Goal: Task Accomplishment & Management: Manage account settings

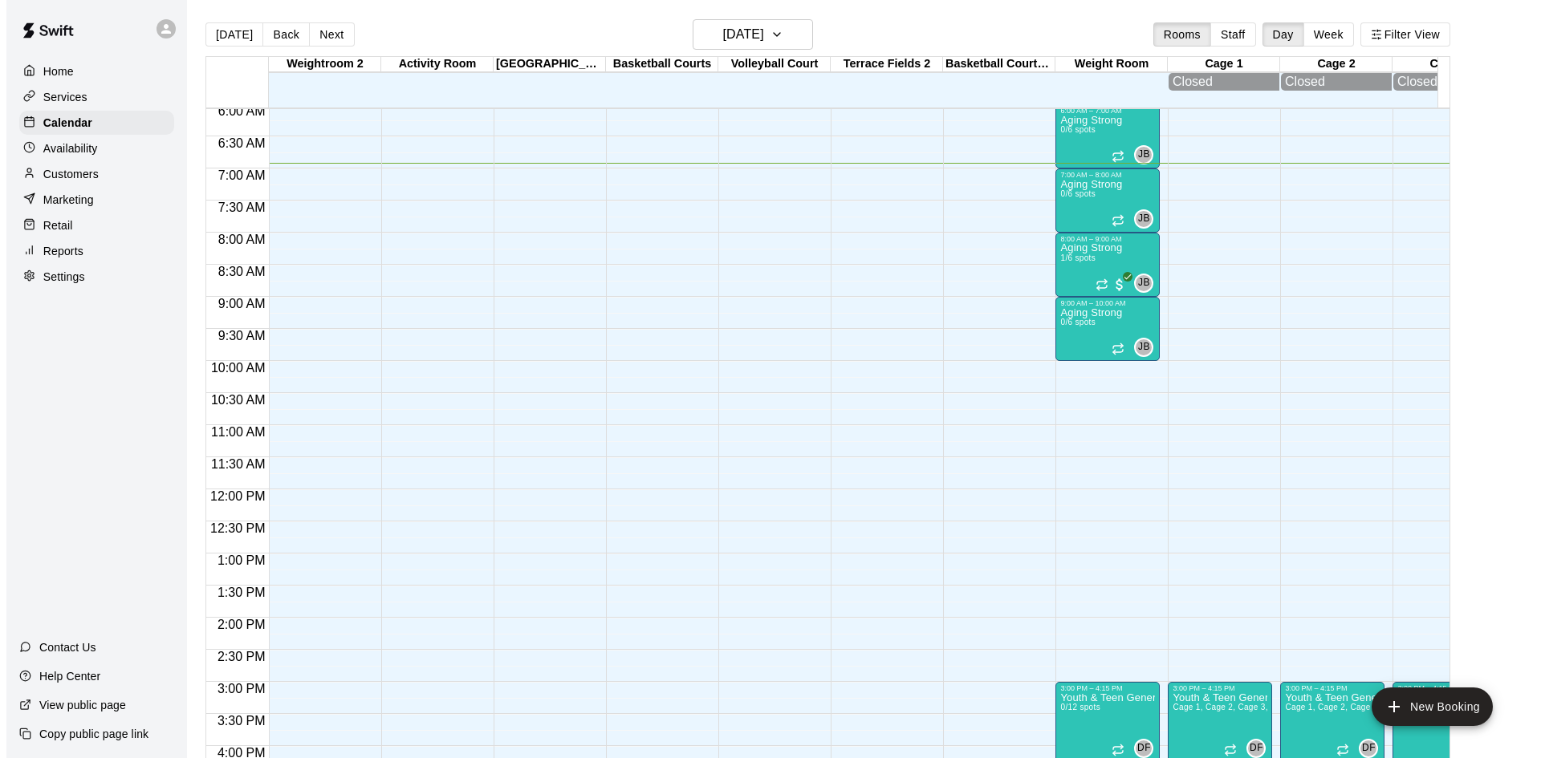
scroll to position [364, 0]
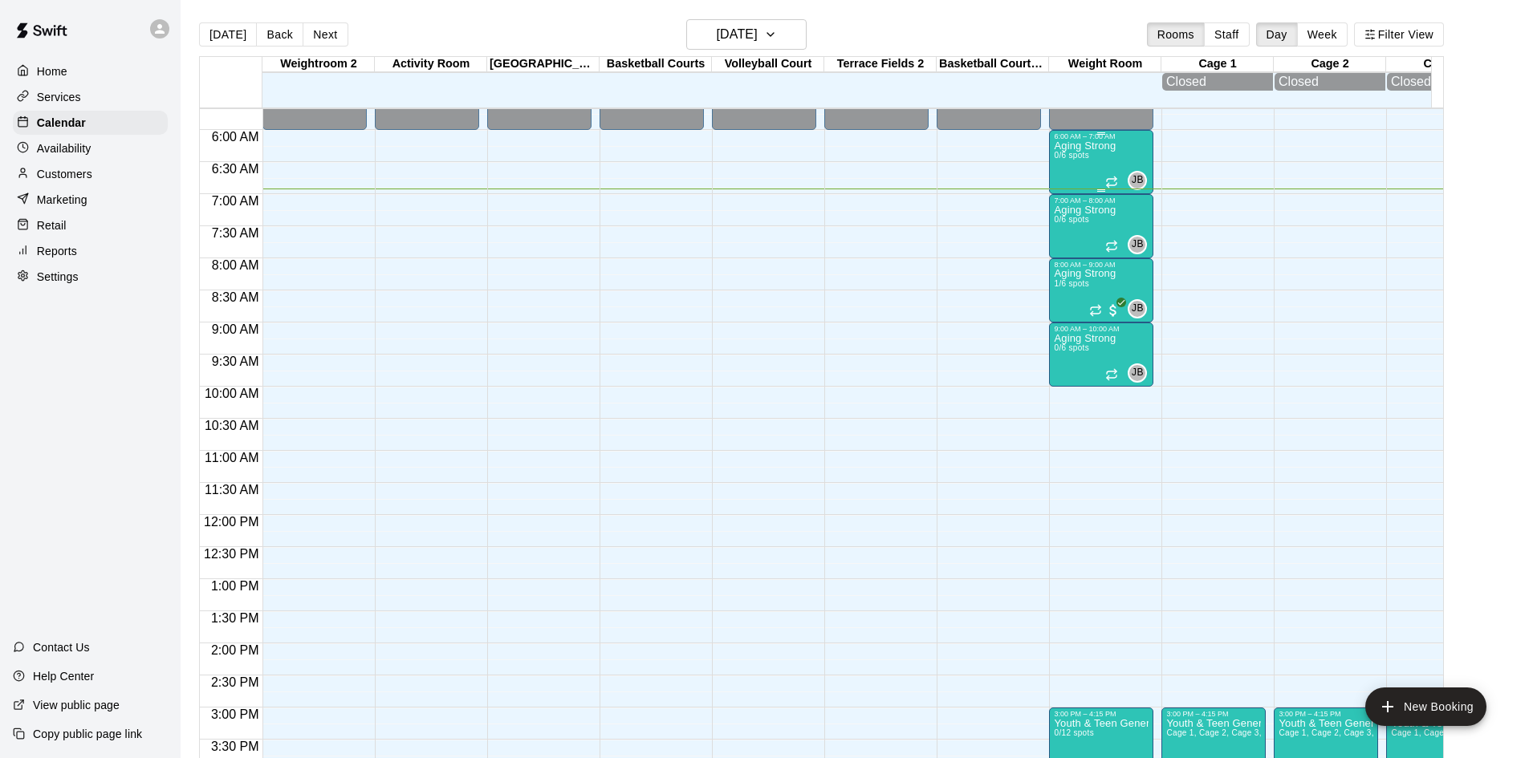
click at [1093, 146] on p "Aging Strong" at bounding box center [1085, 146] width 62 height 0
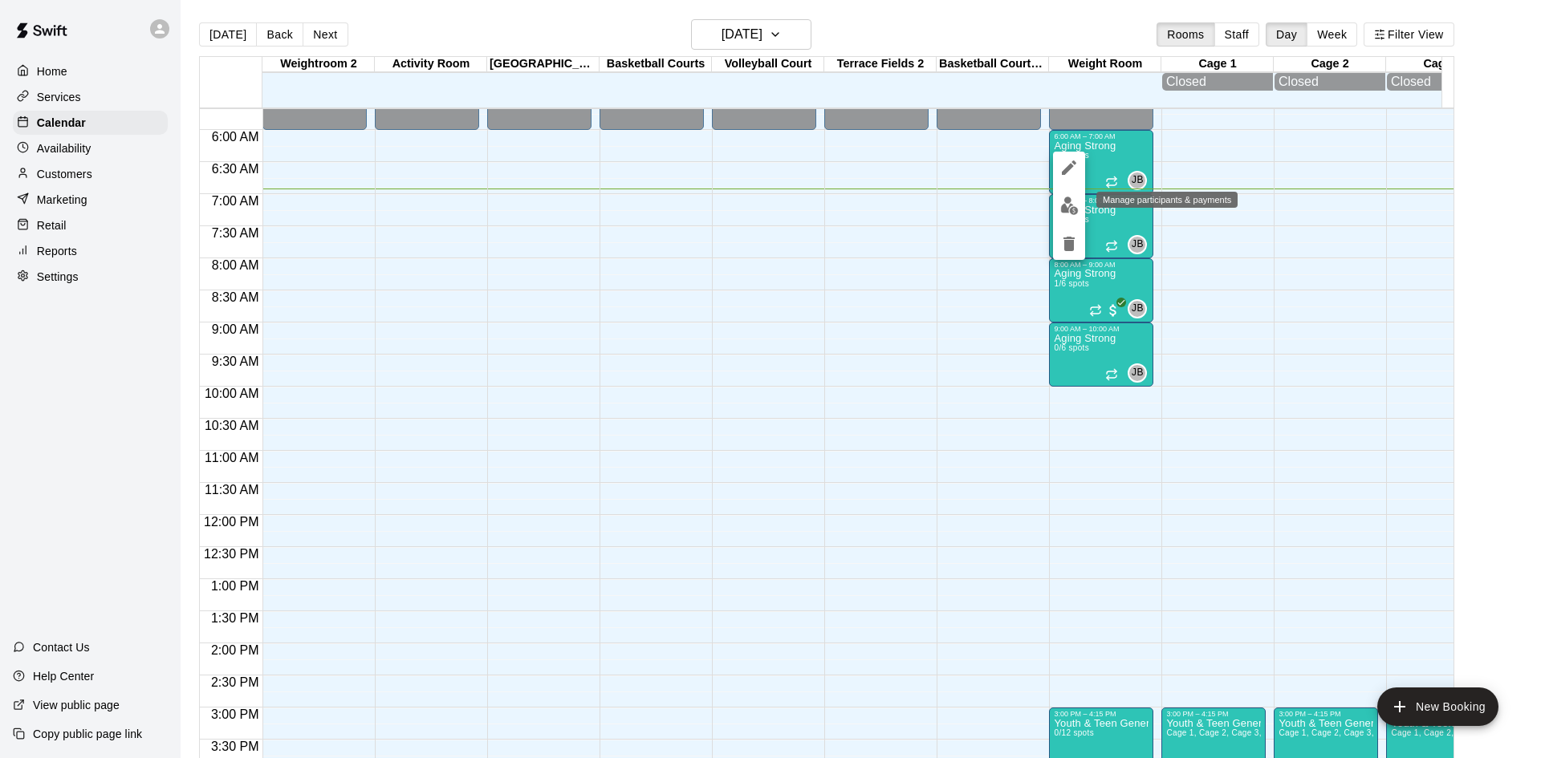
click at [1066, 201] on img "edit" at bounding box center [1069, 206] width 18 height 18
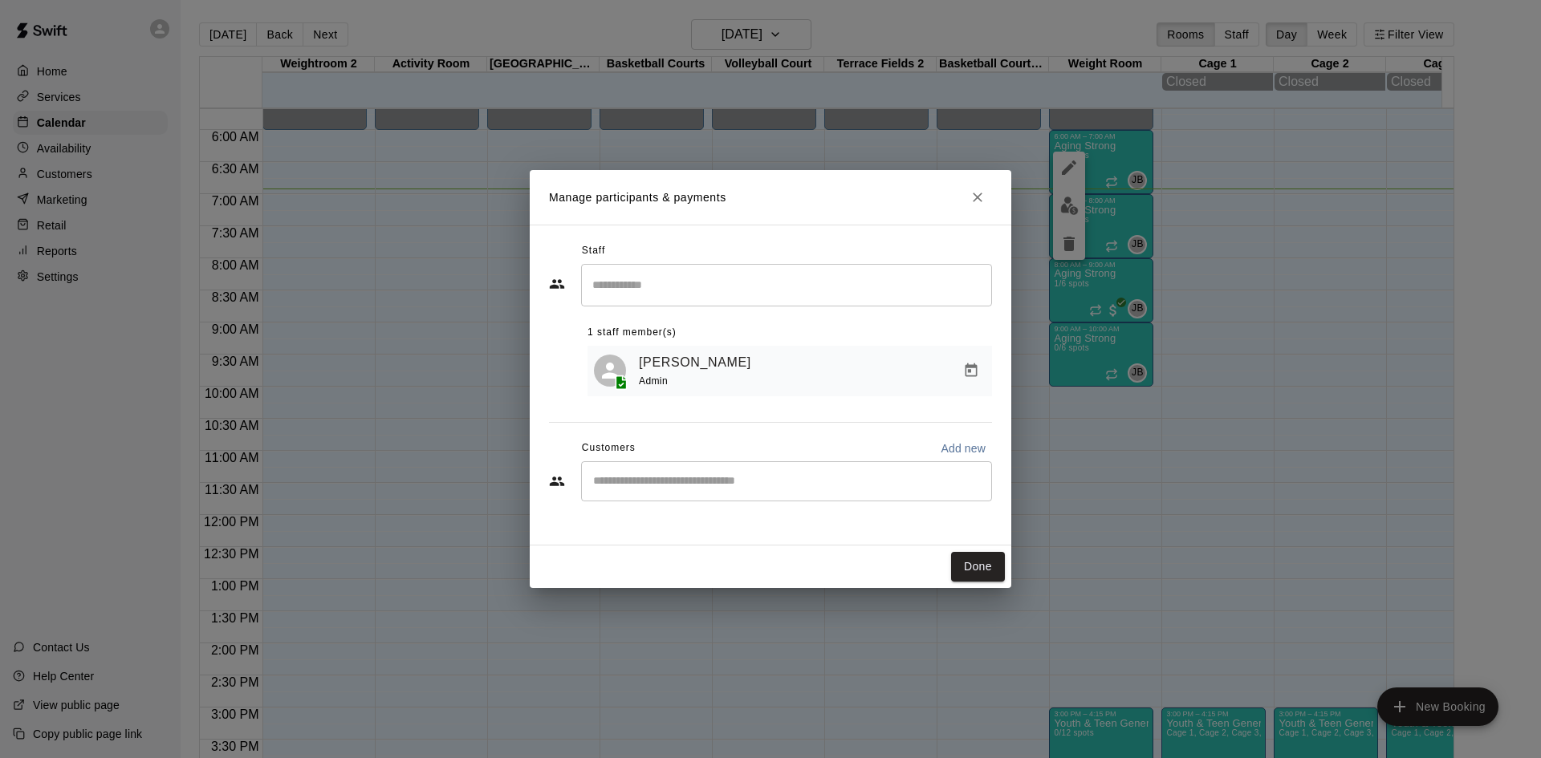
click at [705, 481] on input "Start typing to search customers..." at bounding box center [786, 481] width 396 height 16
type input "******"
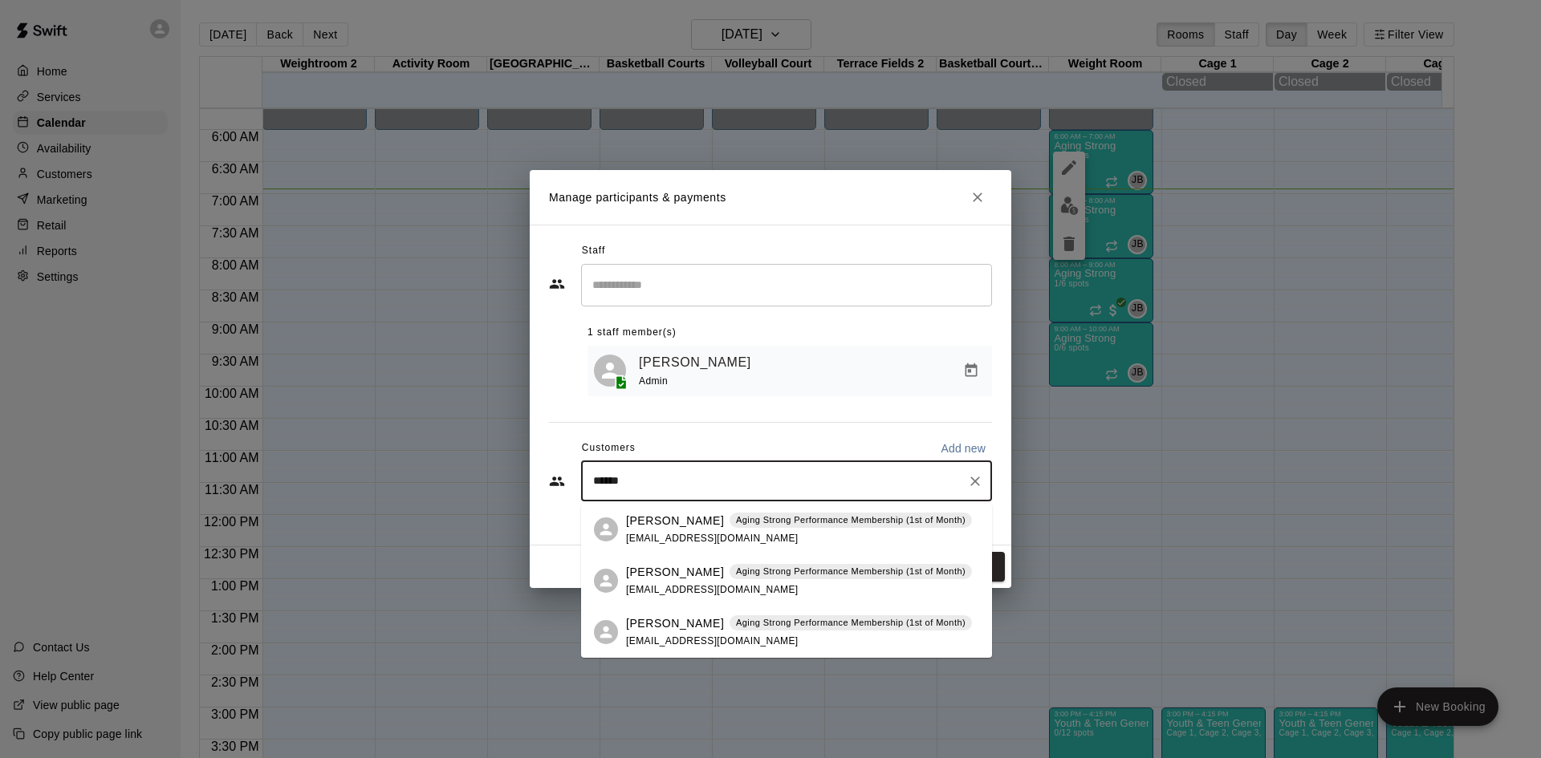
click at [678, 523] on p "[PERSON_NAME]" at bounding box center [675, 521] width 98 height 17
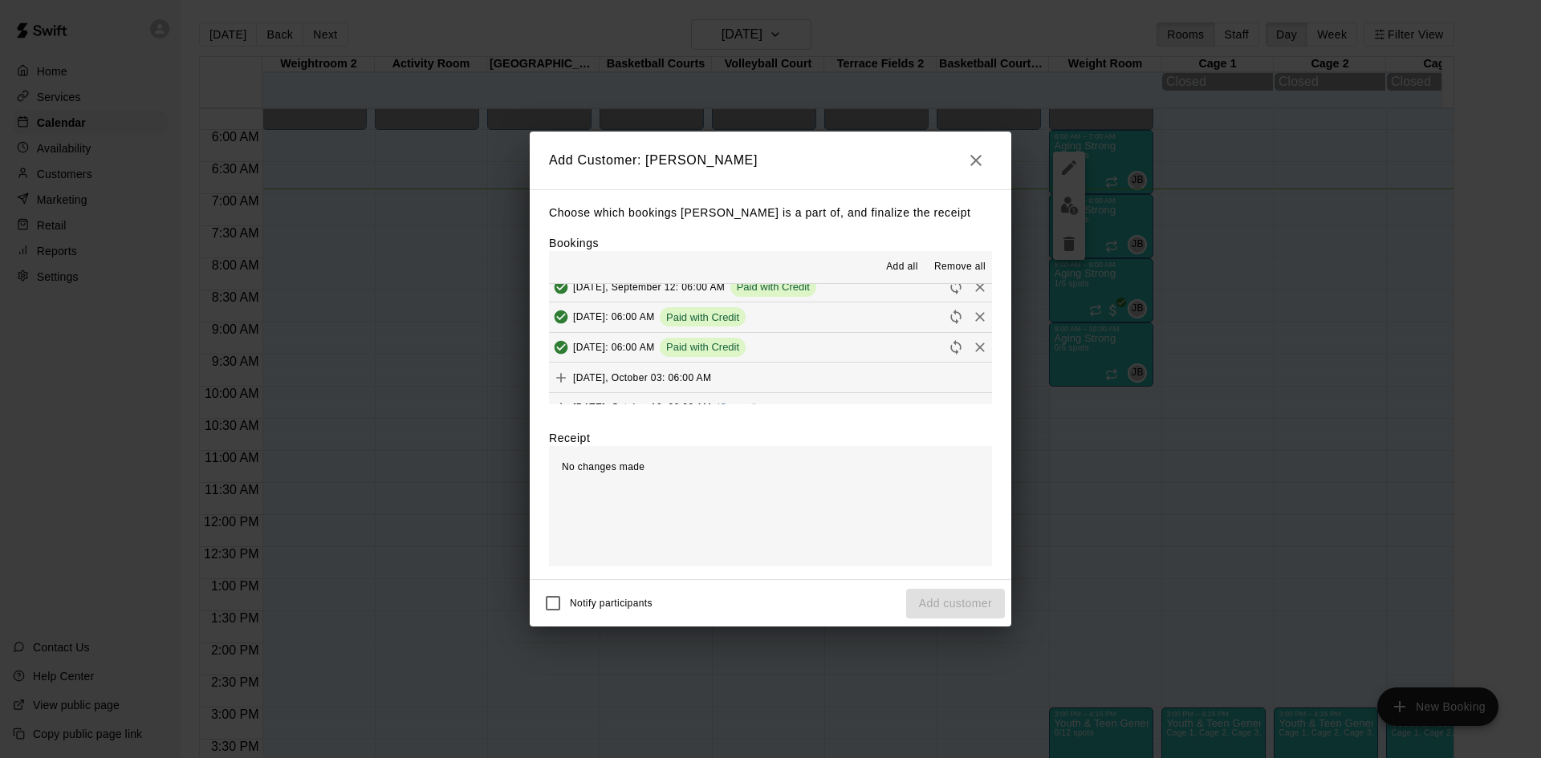
scroll to position [883, 0]
click at [729, 319] on span "(Current)" at bounding box center [737, 322] width 42 height 11
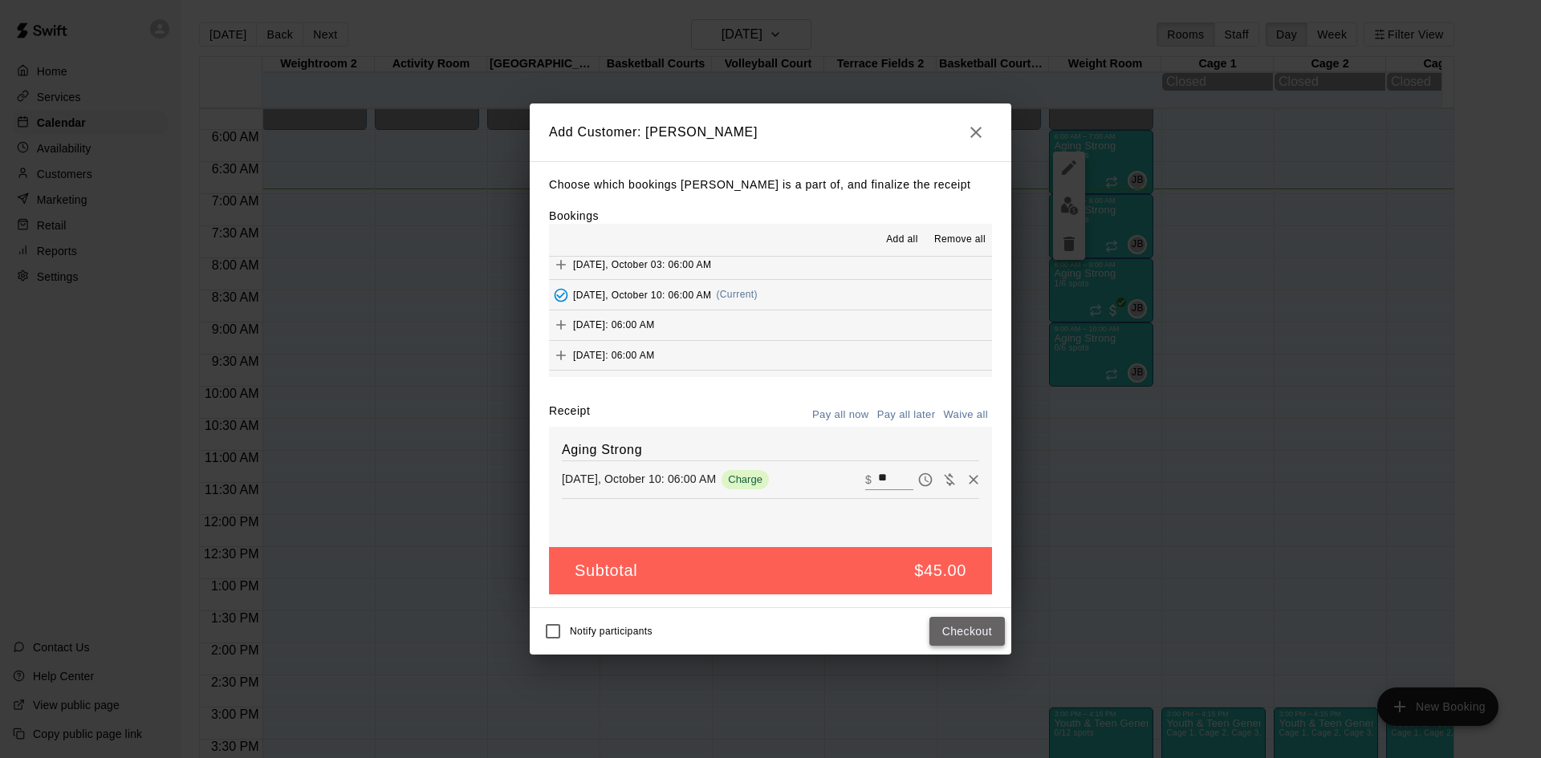
click at [965, 628] on button "Checkout" at bounding box center [966, 632] width 75 height 30
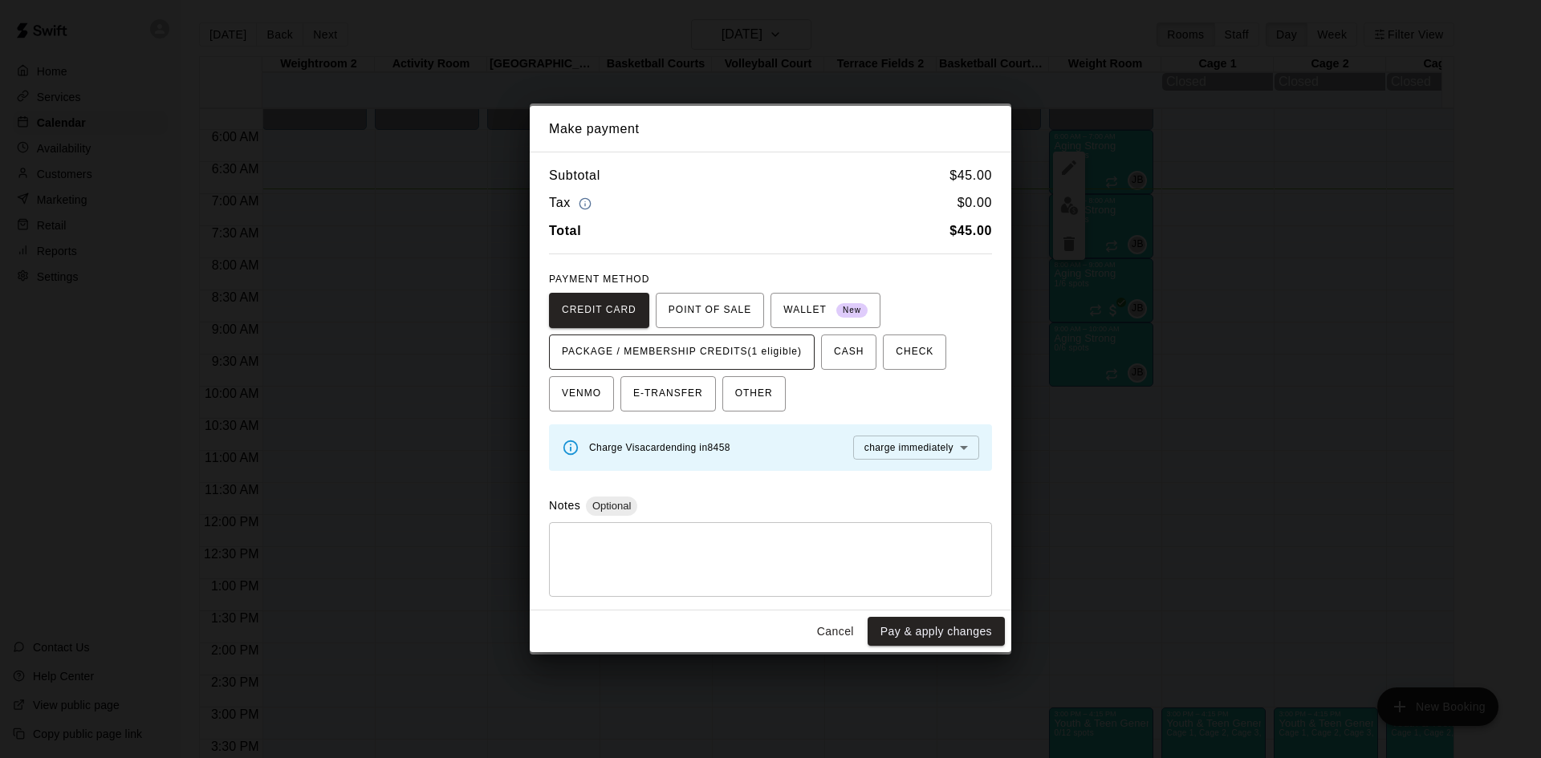
click at [748, 348] on span "PACKAGE / MEMBERSHIP CREDITS (1 eligible)" at bounding box center [682, 352] width 240 height 26
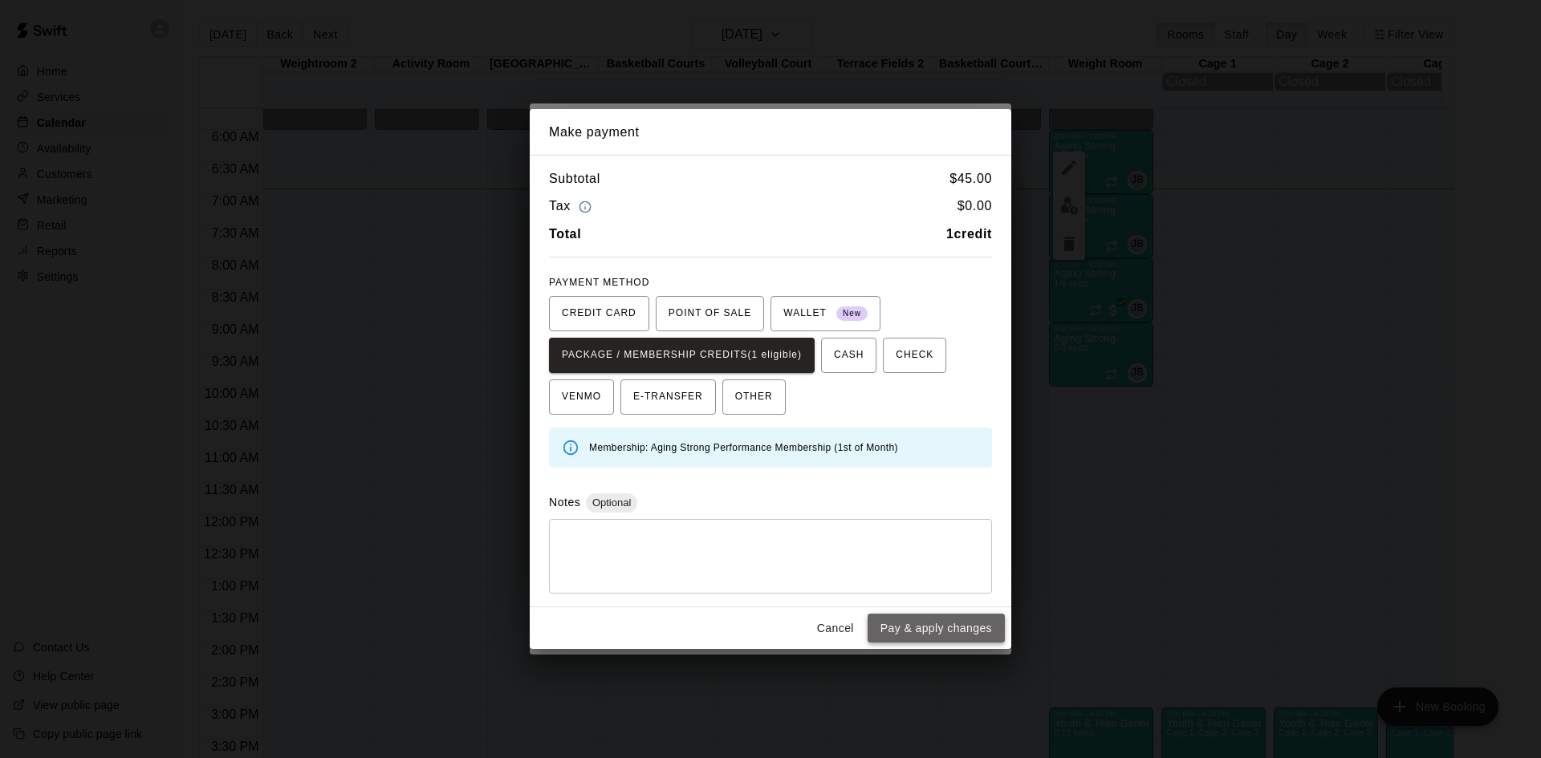
click at [917, 633] on button "Pay & apply changes" at bounding box center [935, 629] width 137 height 30
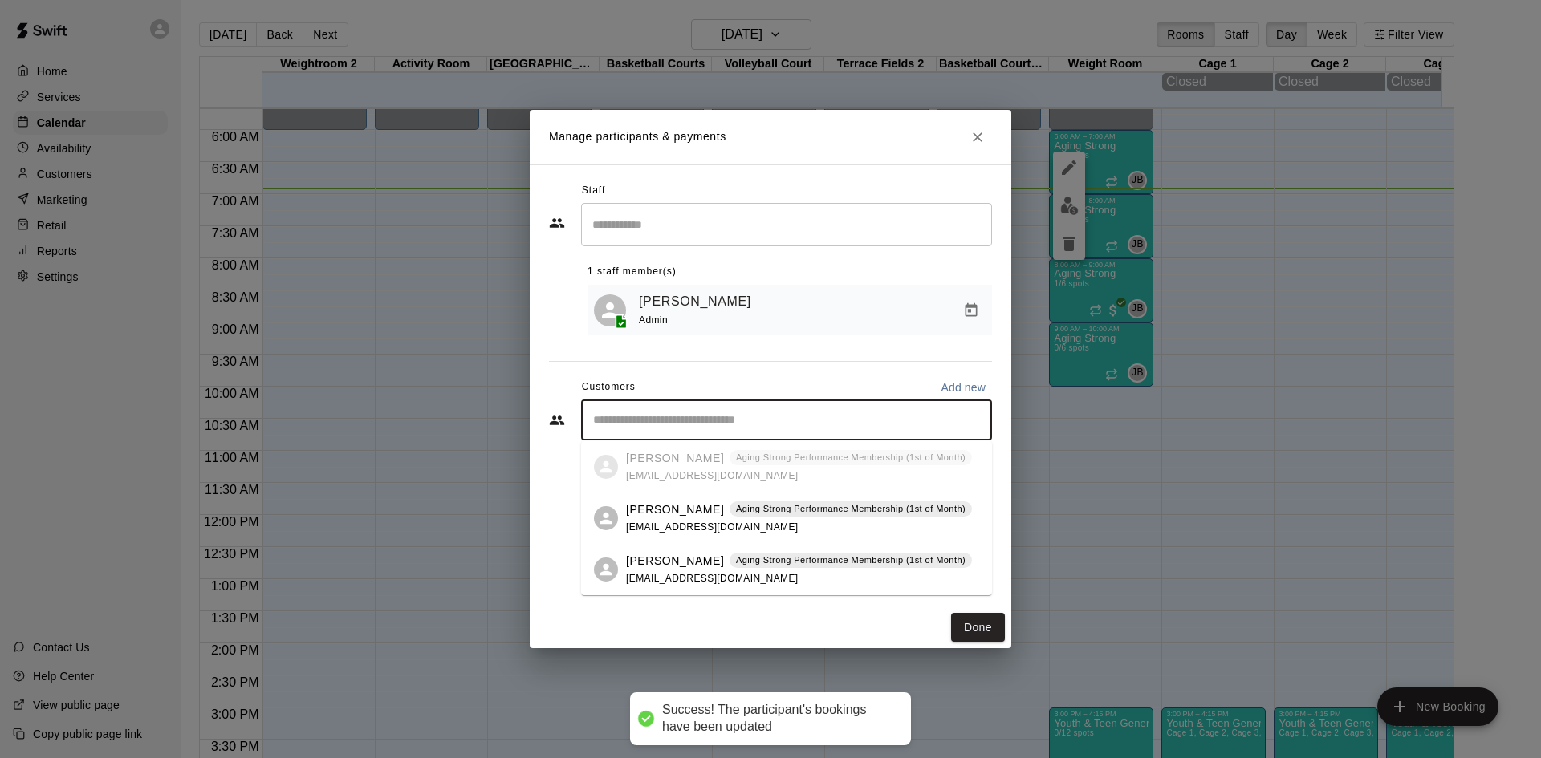
click at [692, 429] on input "Start typing to search customers..." at bounding box center [786, 420] width 396 height 16
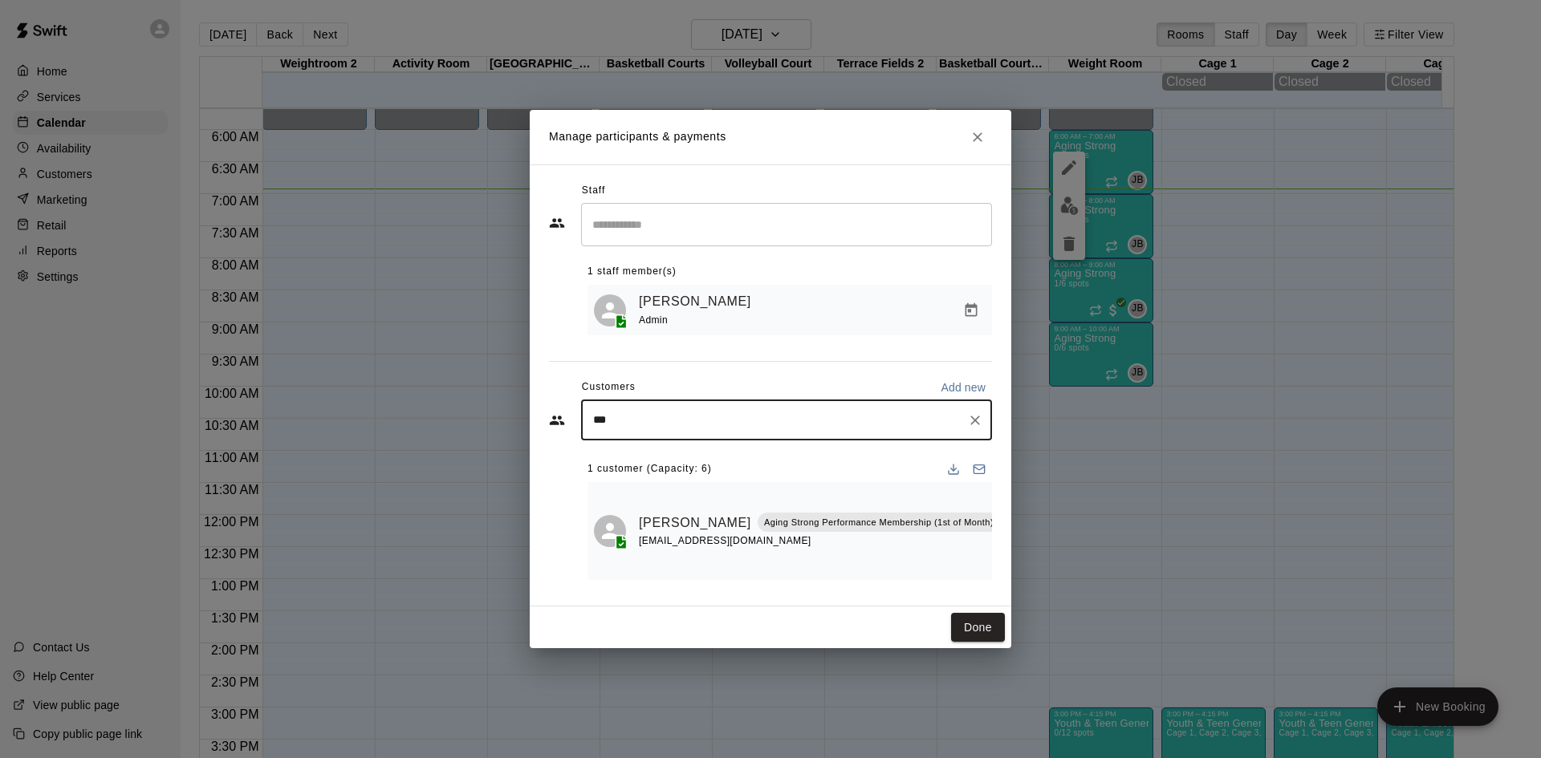
type input "****"
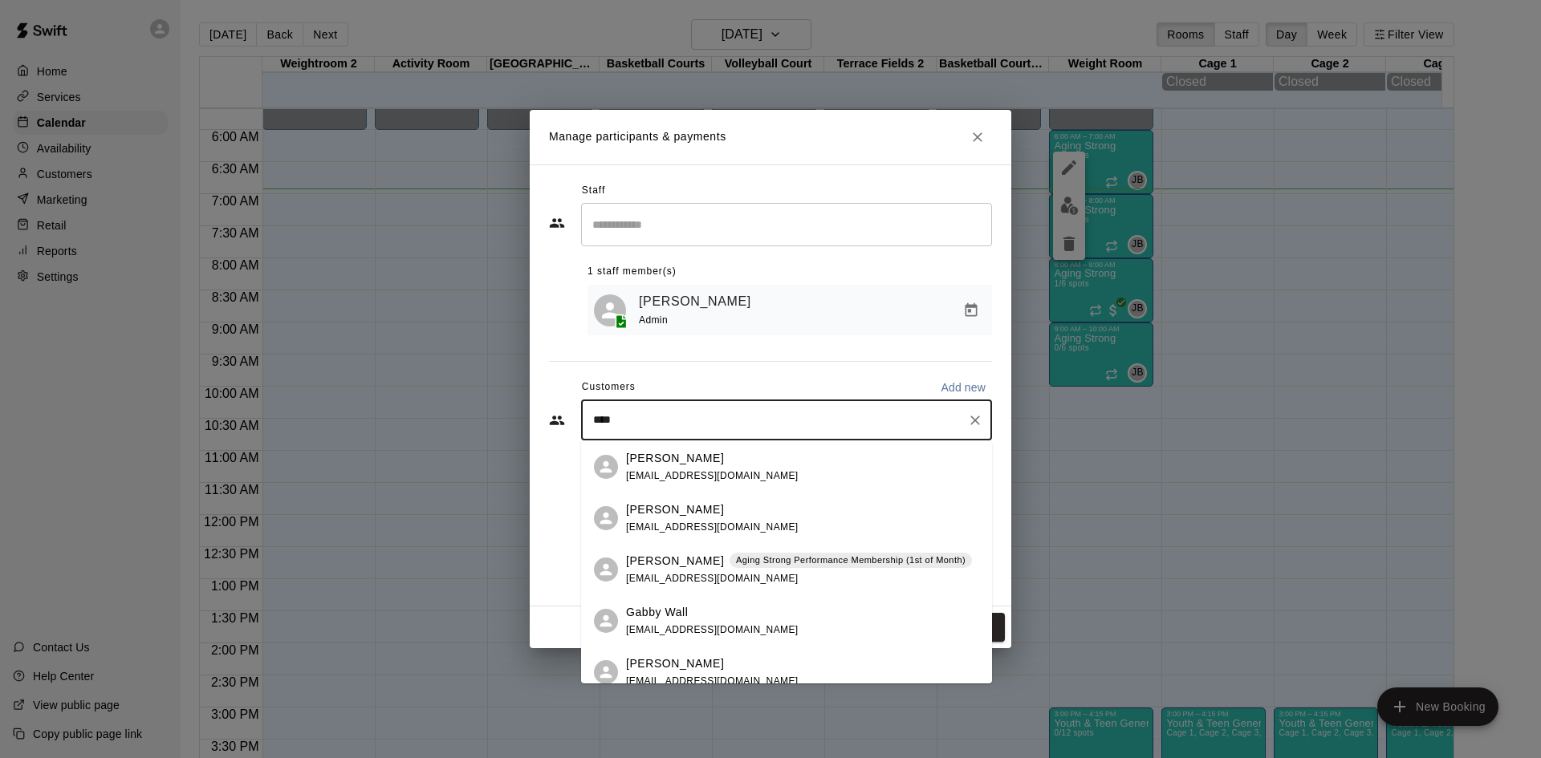
click at [742, 567] on p "Aging Strong Performance Membership (1st of Month)" at bounding box center [851, 561] width 230 height 14
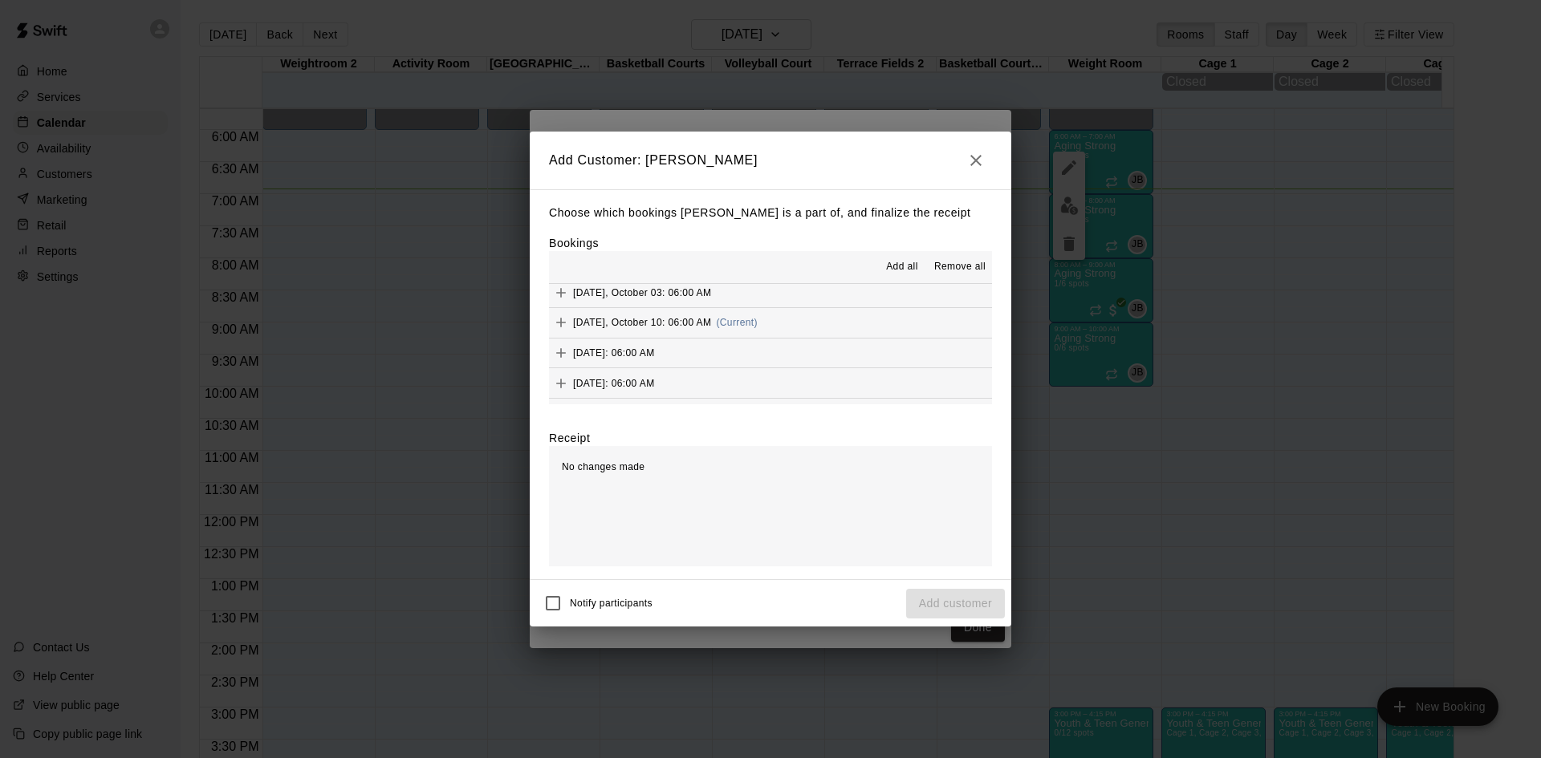
click at [773, 325] on button "[DATE], October 10: 06:00 AM (Current)" at bounding box center [770, 323] width 443 height 30
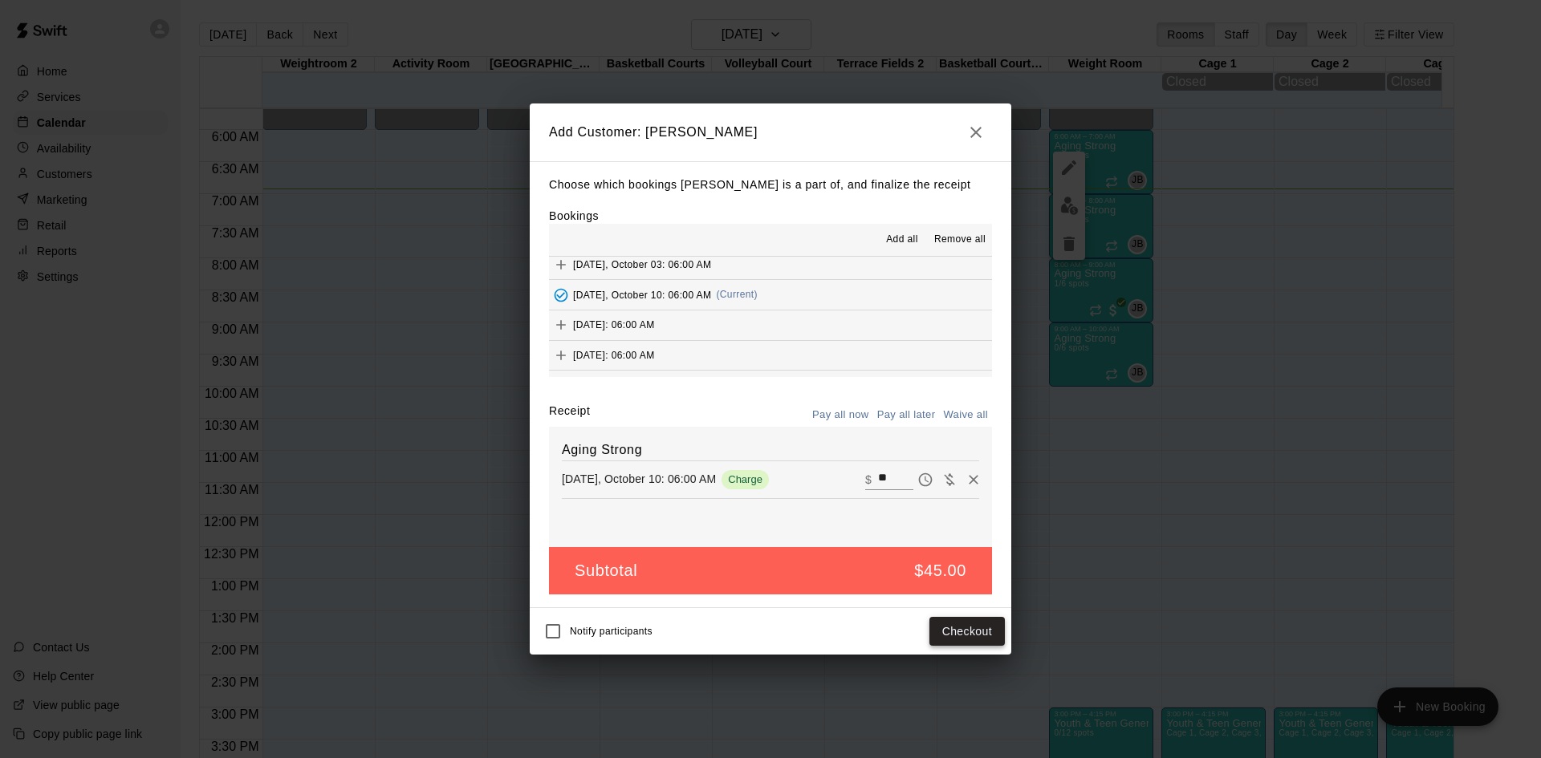
click at [961, 636] on button "Checkout" at bounding box center [966, 632] width 75 height 30
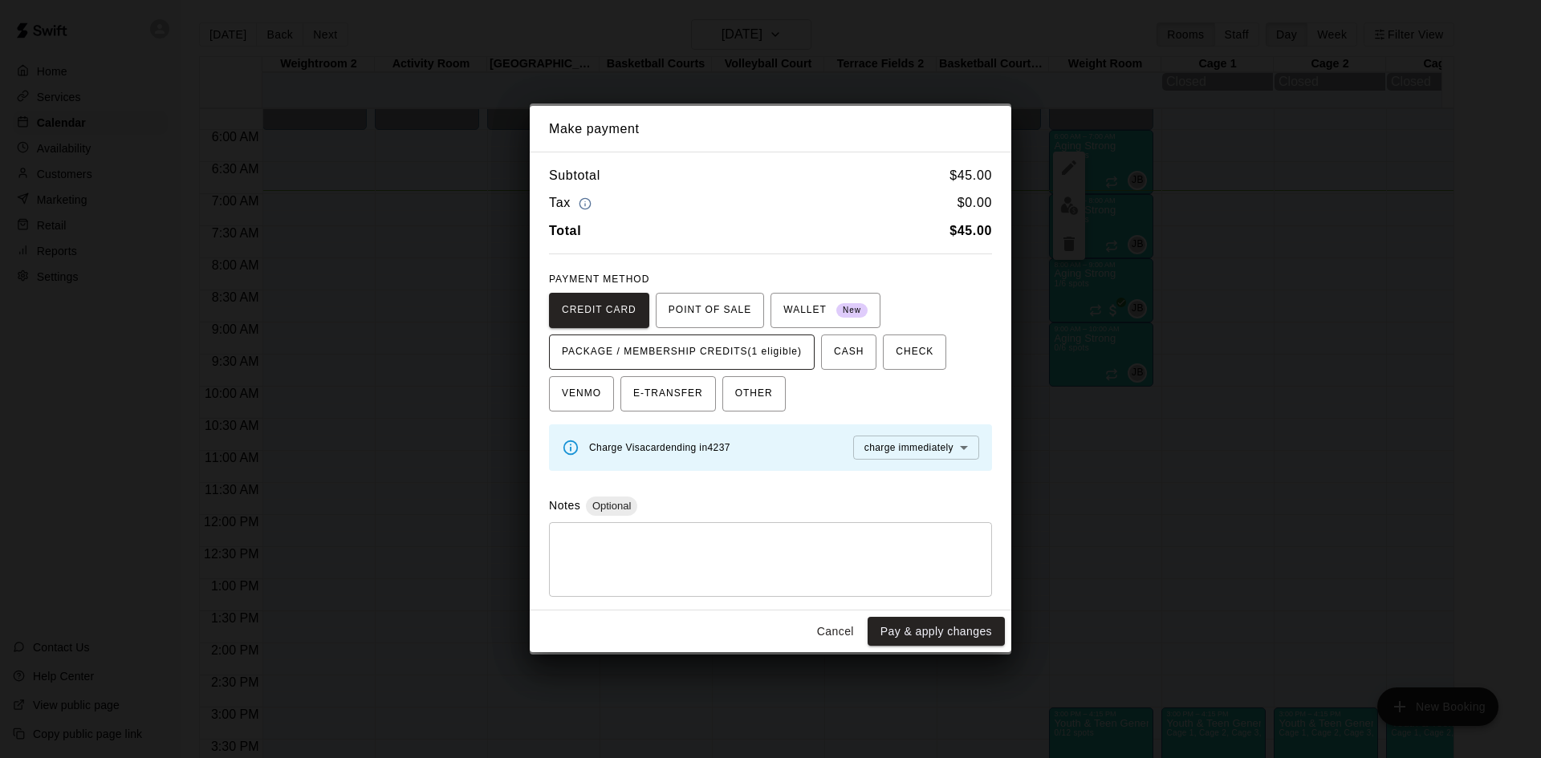
click at [761, 339] on span "PACKAGE / MEMBERSHIP CREDITS (1 eligible)" at bounding box center [682, 352] width 240 height 26
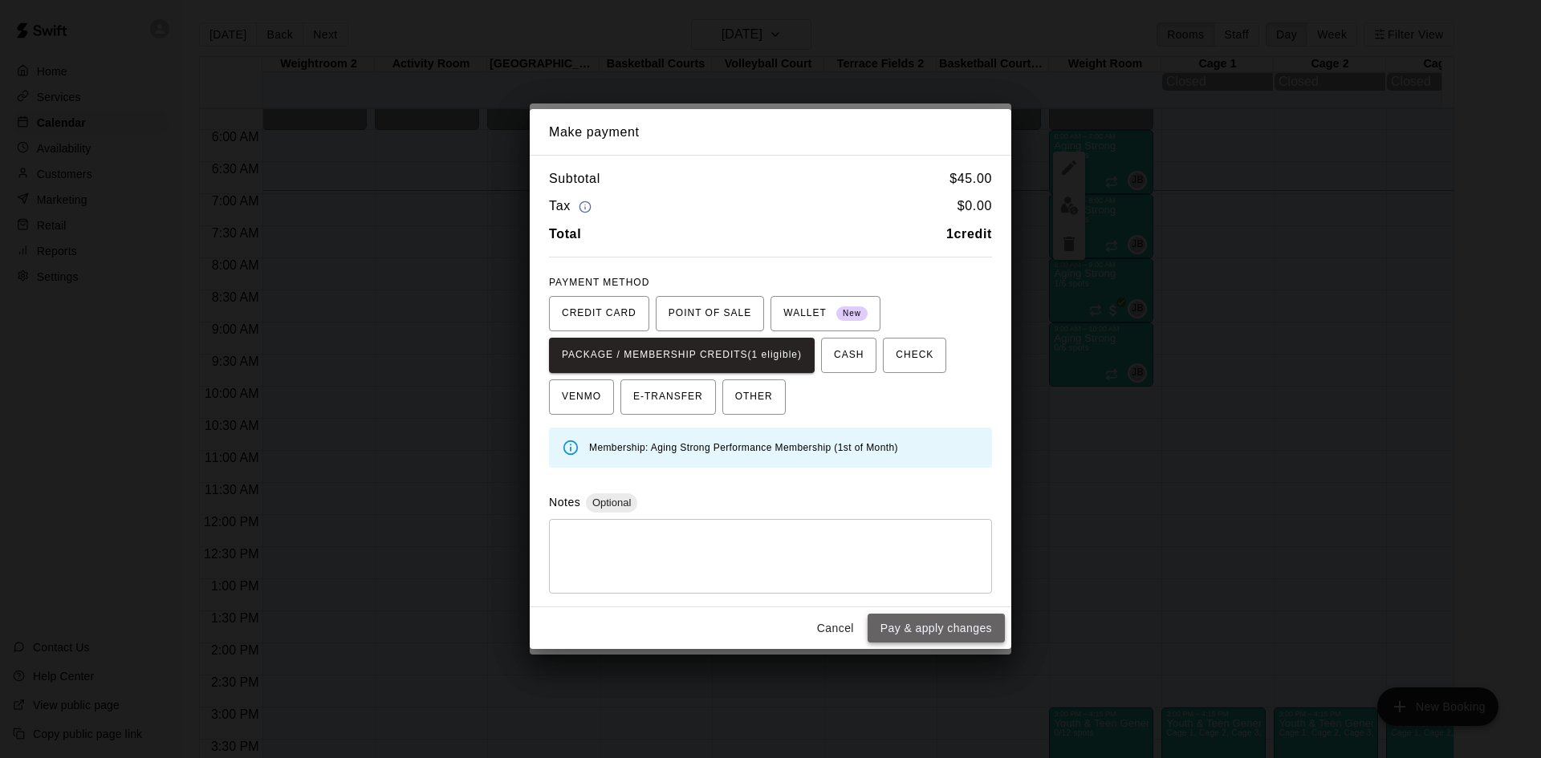
click at [926, 636] on button "Pay & apply changes" at bounding box center [935, 629] width 137 height 30
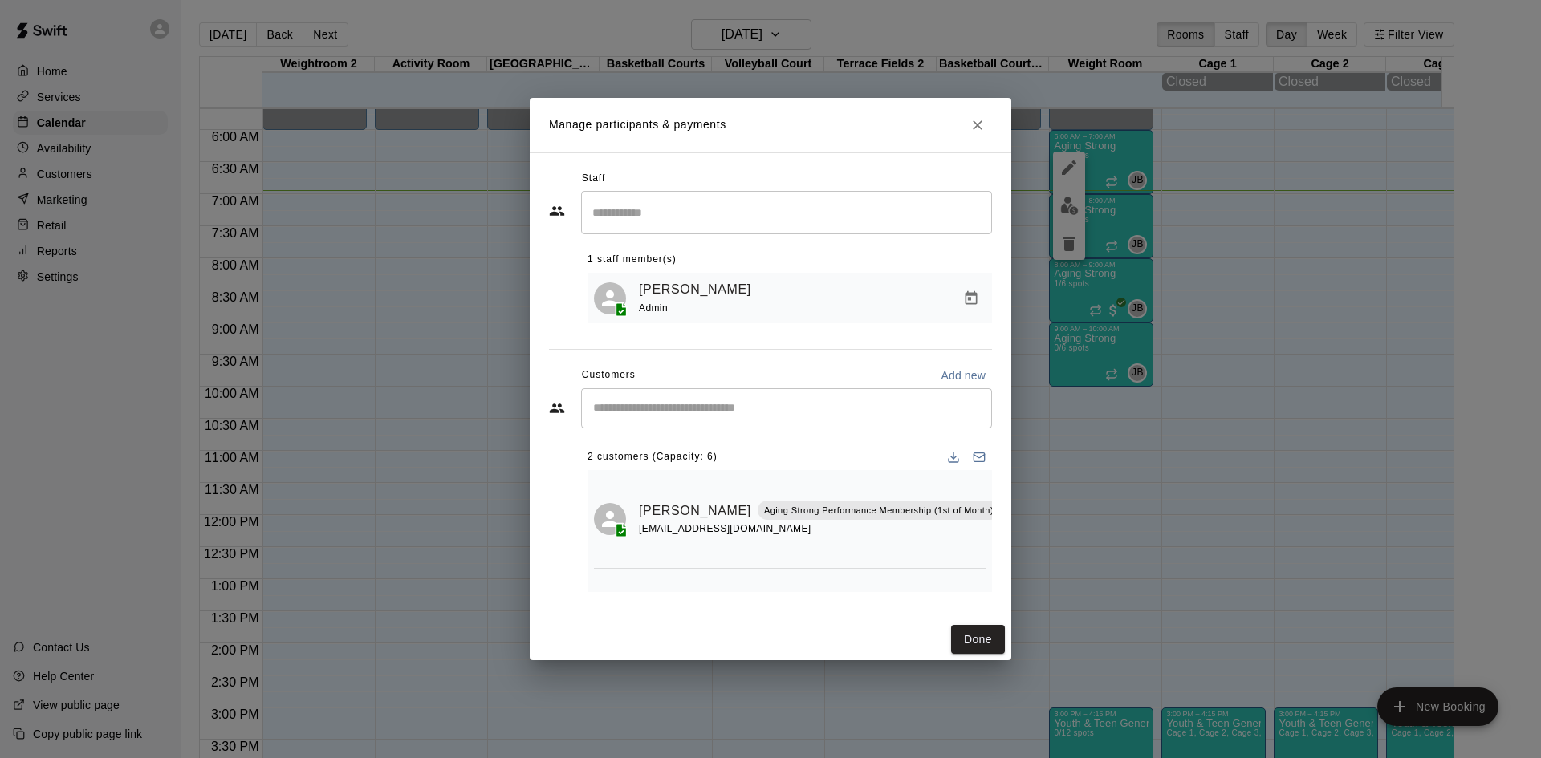
click at [774, 411] on input "Start typing to search customers..." at bounding box center [786, 408] width 396 height 16
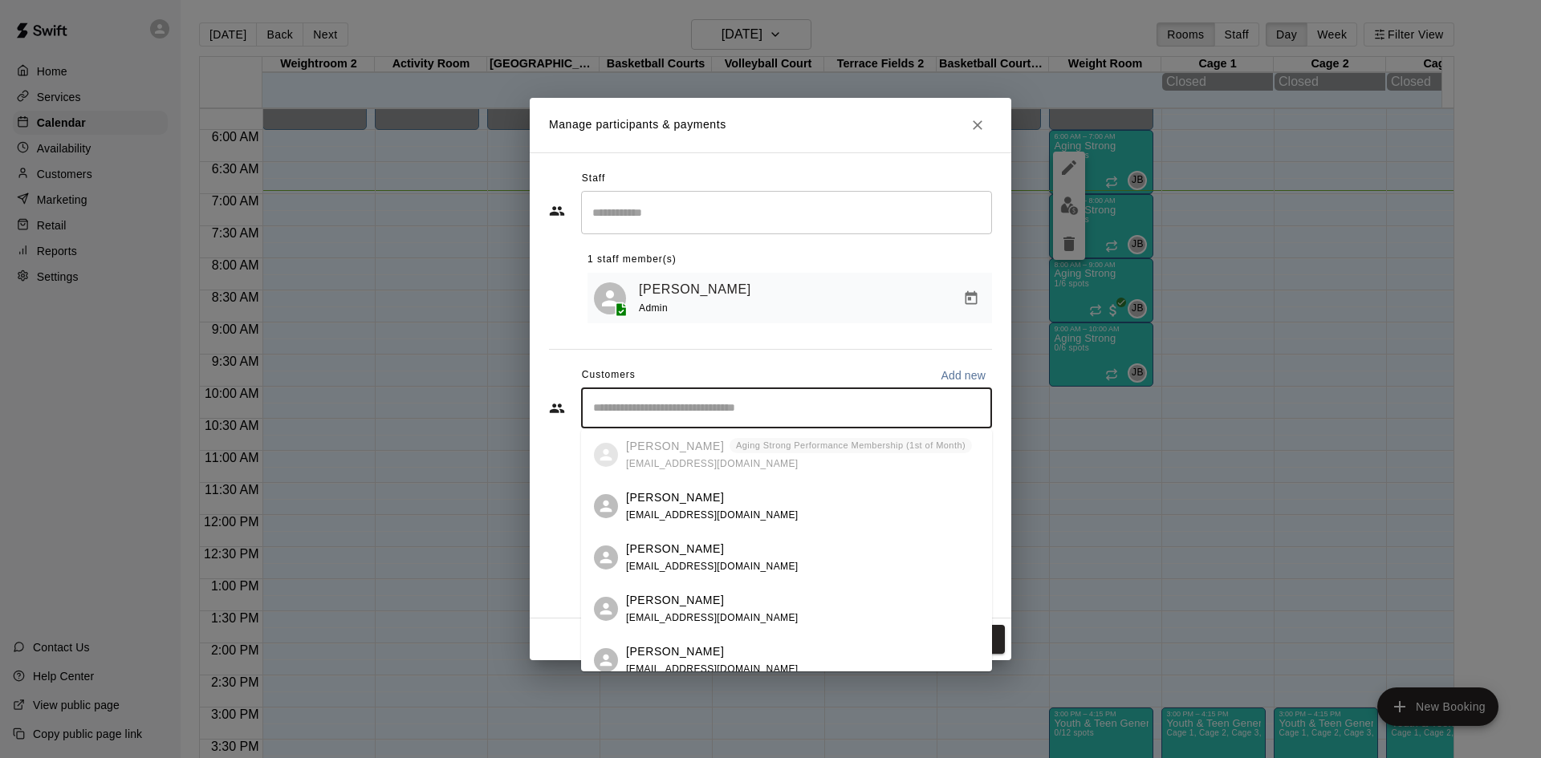
click at [774, 410] on input "Start typing to search customers..." at bounding box center [786, 408] width 396 height 16
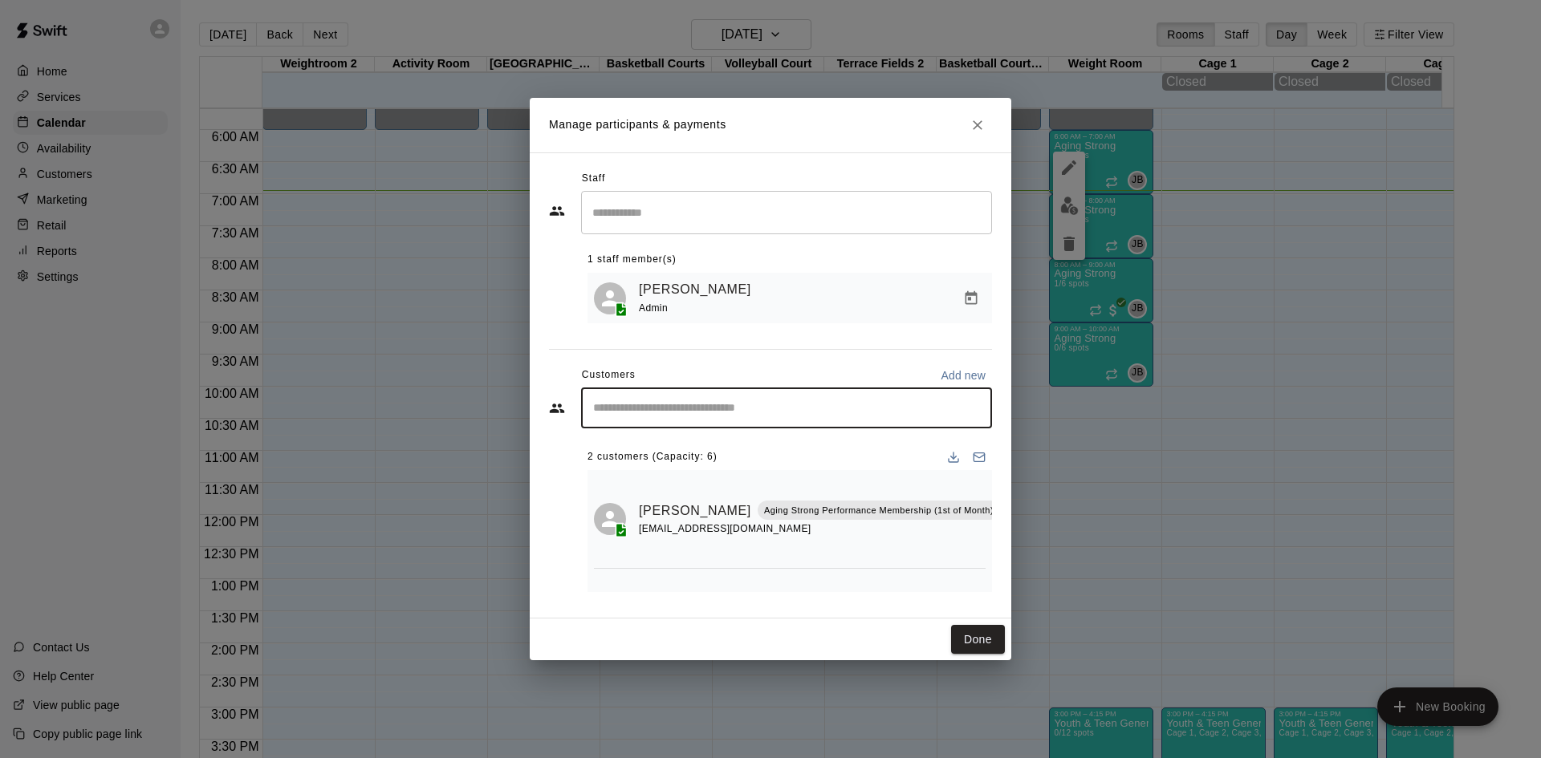
click at [774, 410] on input "Start typing to search customers..." at bounding box center [786, 408] width 396 height 16
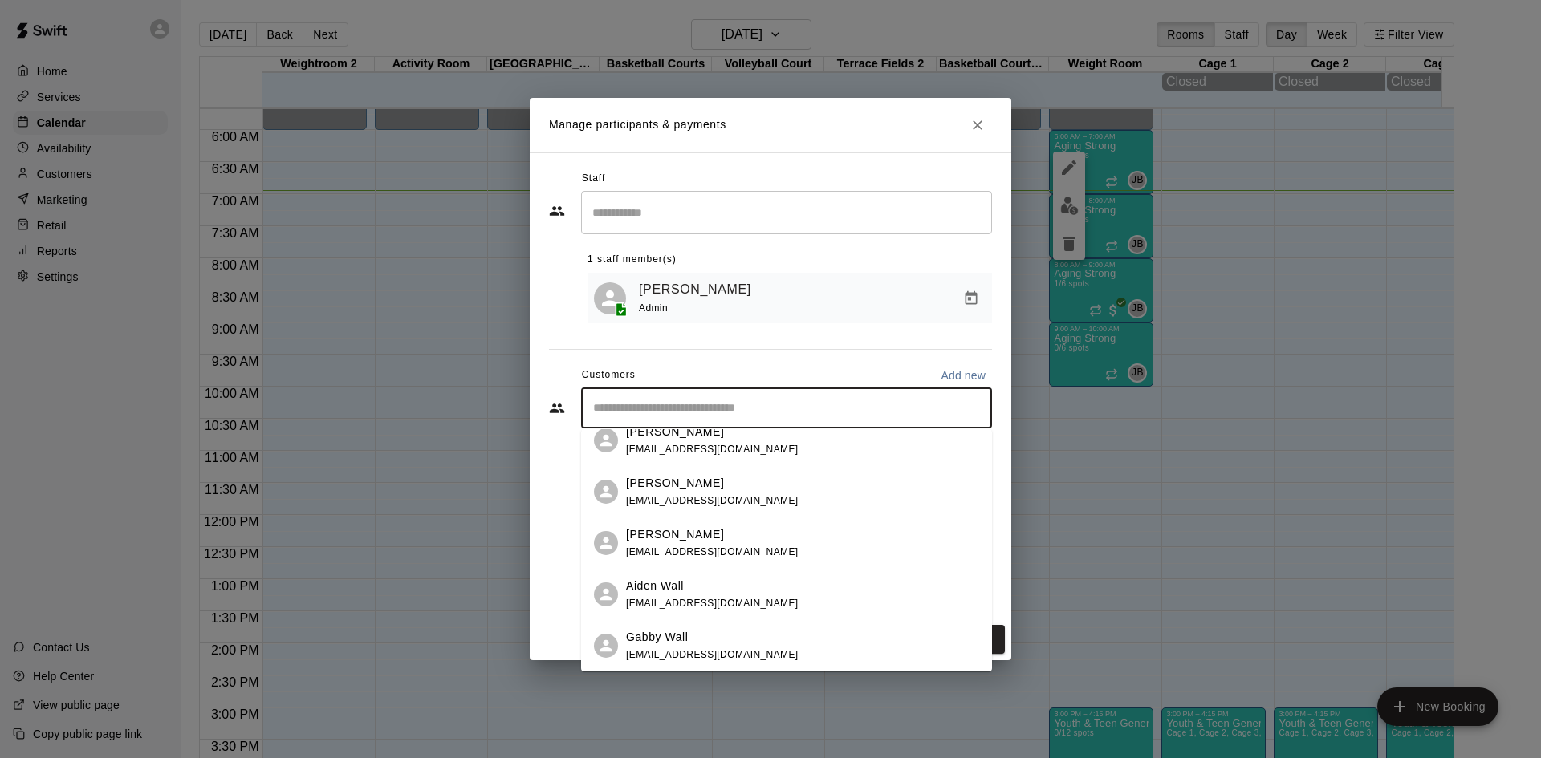
scroll to position [37, 0]
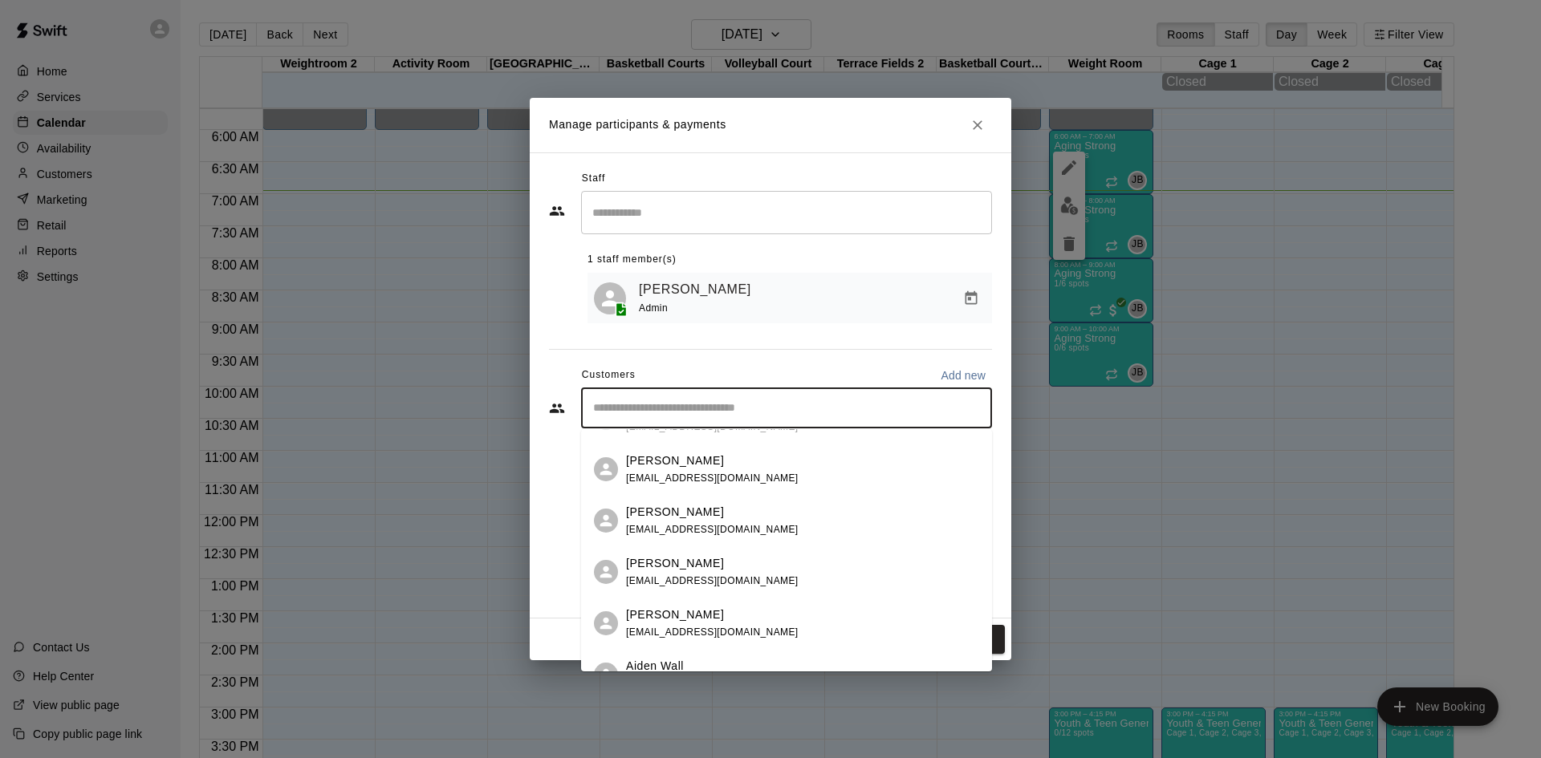
click at [766, 421] on div "​" at bounding box center [786, 408] width 411 height 40
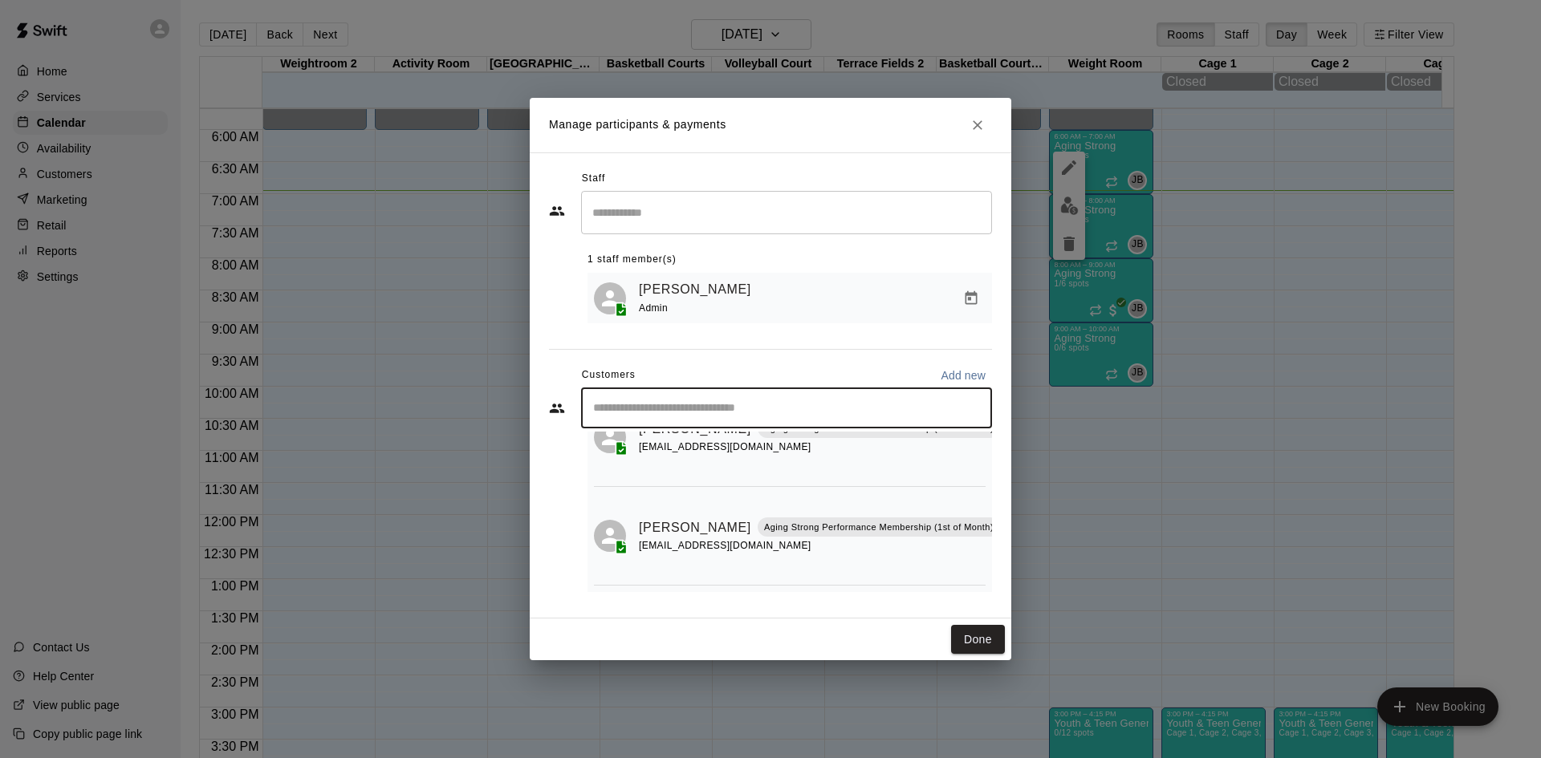
scroll to position [2, 0]
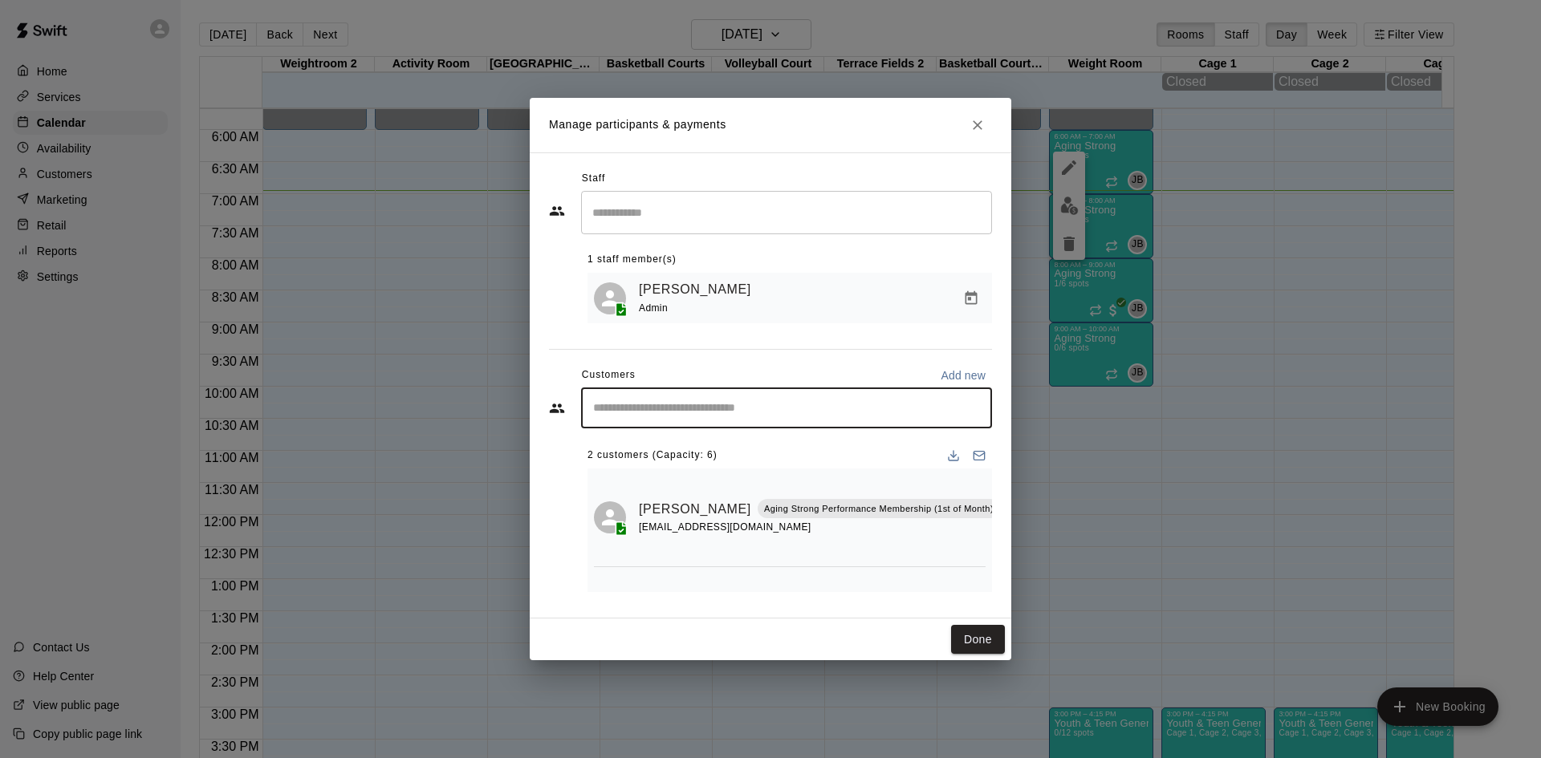
click at [692, 414] on input "Start typing to search customers..." at bounding box center [786, 408] width 396 height 16
type input "***"
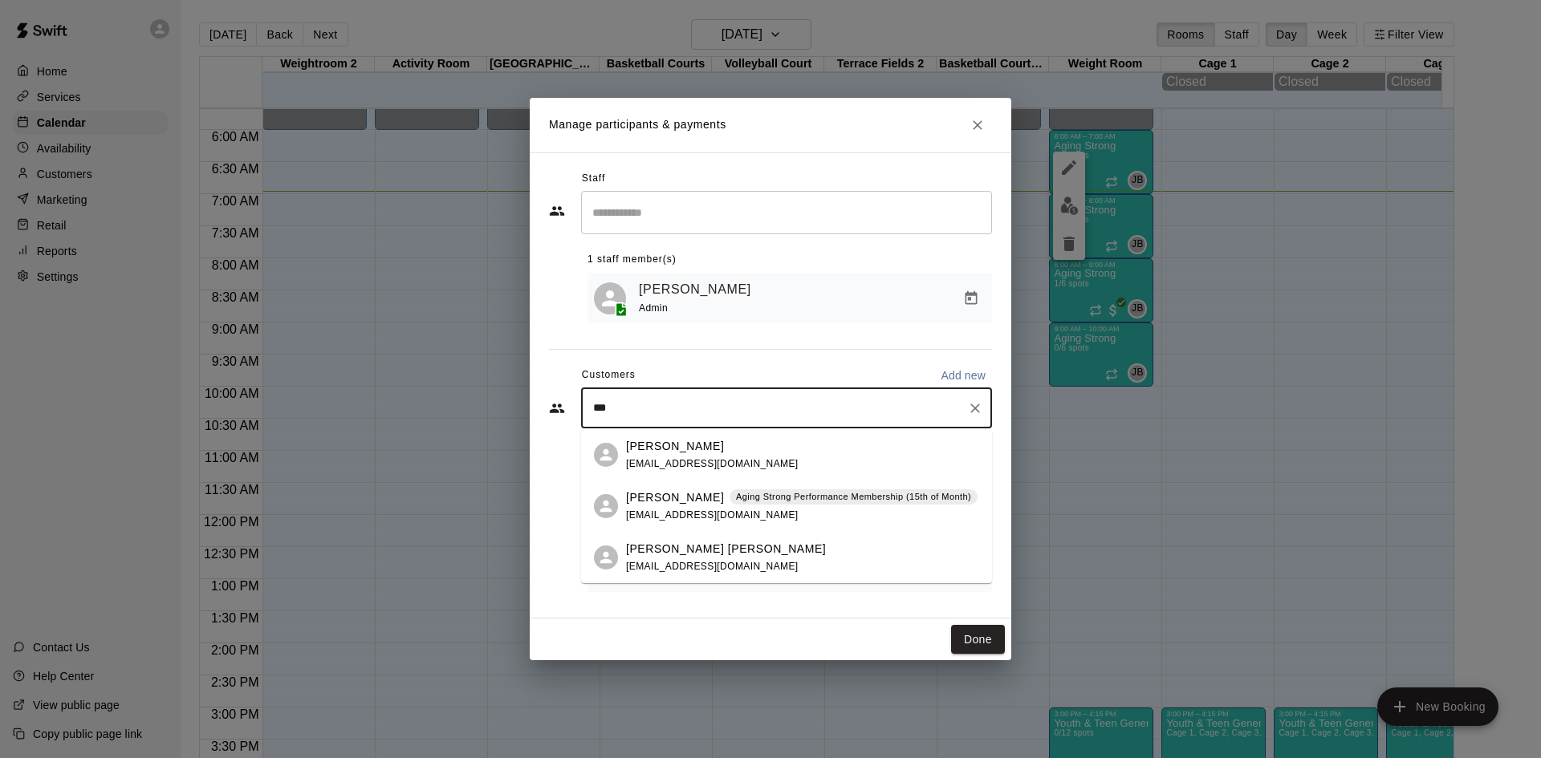
click at [693, 498] on p "[PERSON_NAME]" at bounding box center [675, 498] width 98 height 17
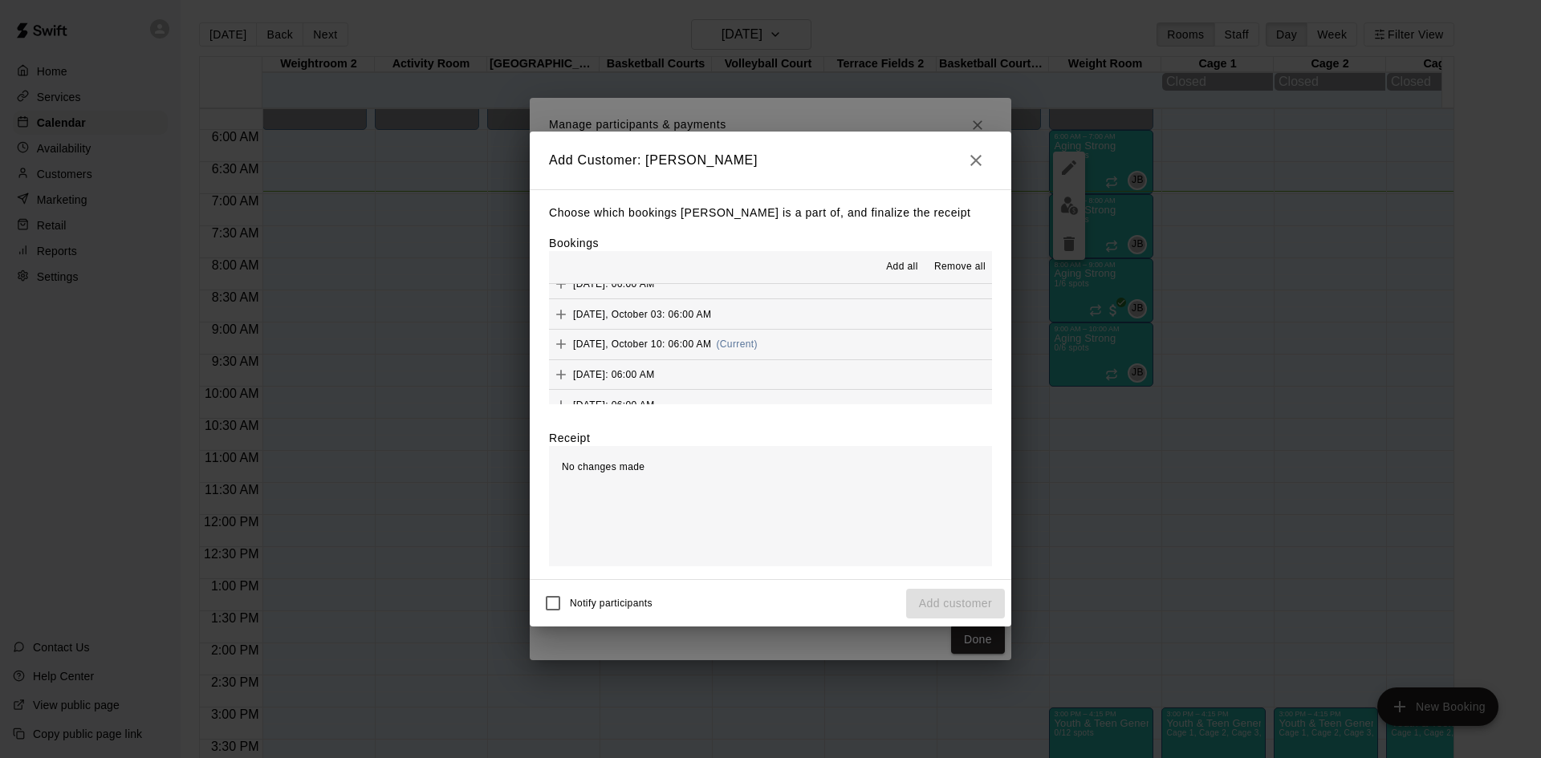
scroll to position [883, 0]
click at [790, 330] on button "[DATE], October 10: 06:00 AM (Current)" at bounding box center [770, 323] width 443 height 30
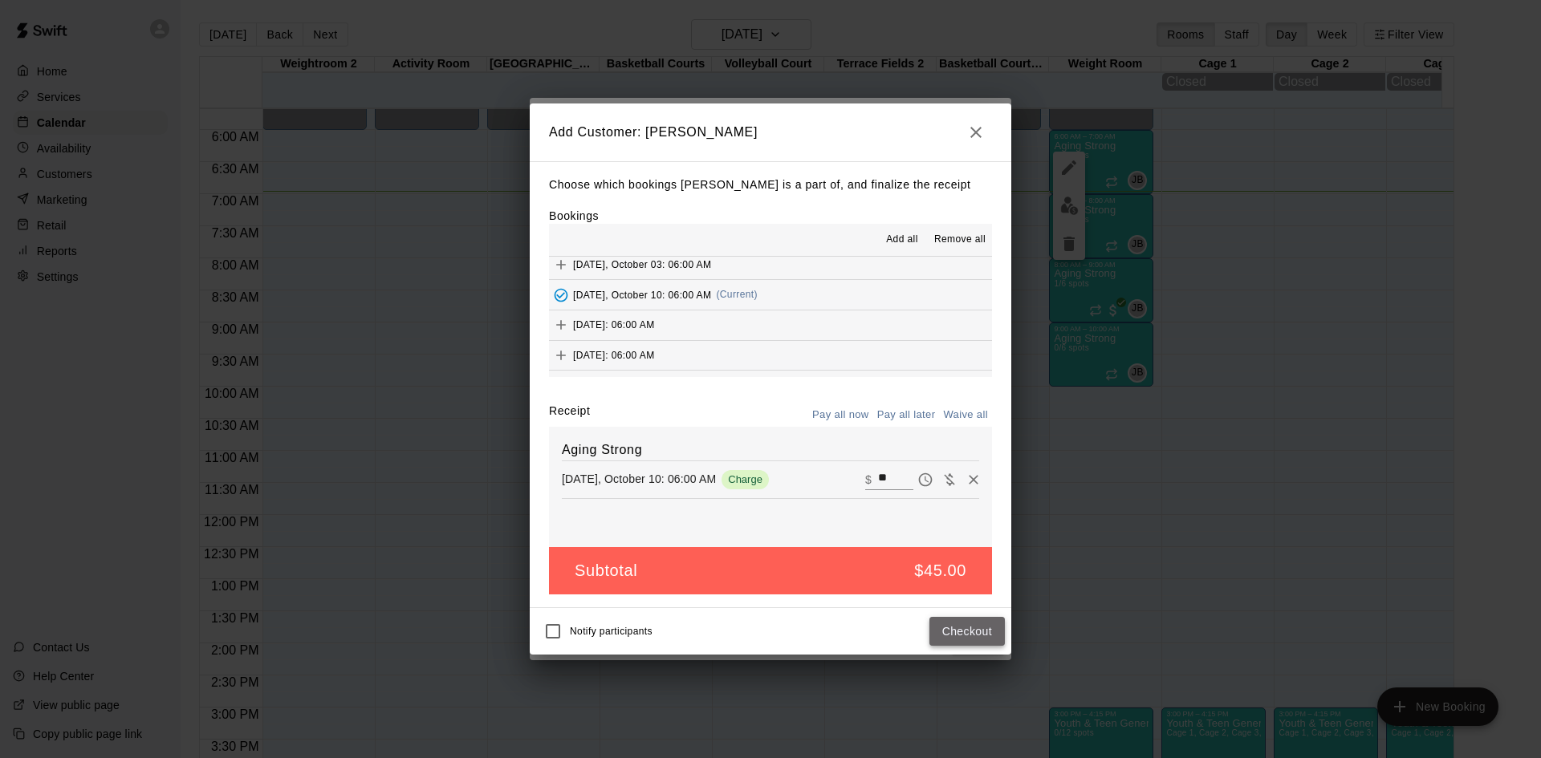
click at [965, 637] on button "Checkout" at bounding box center [966, 632] width 75 height 30
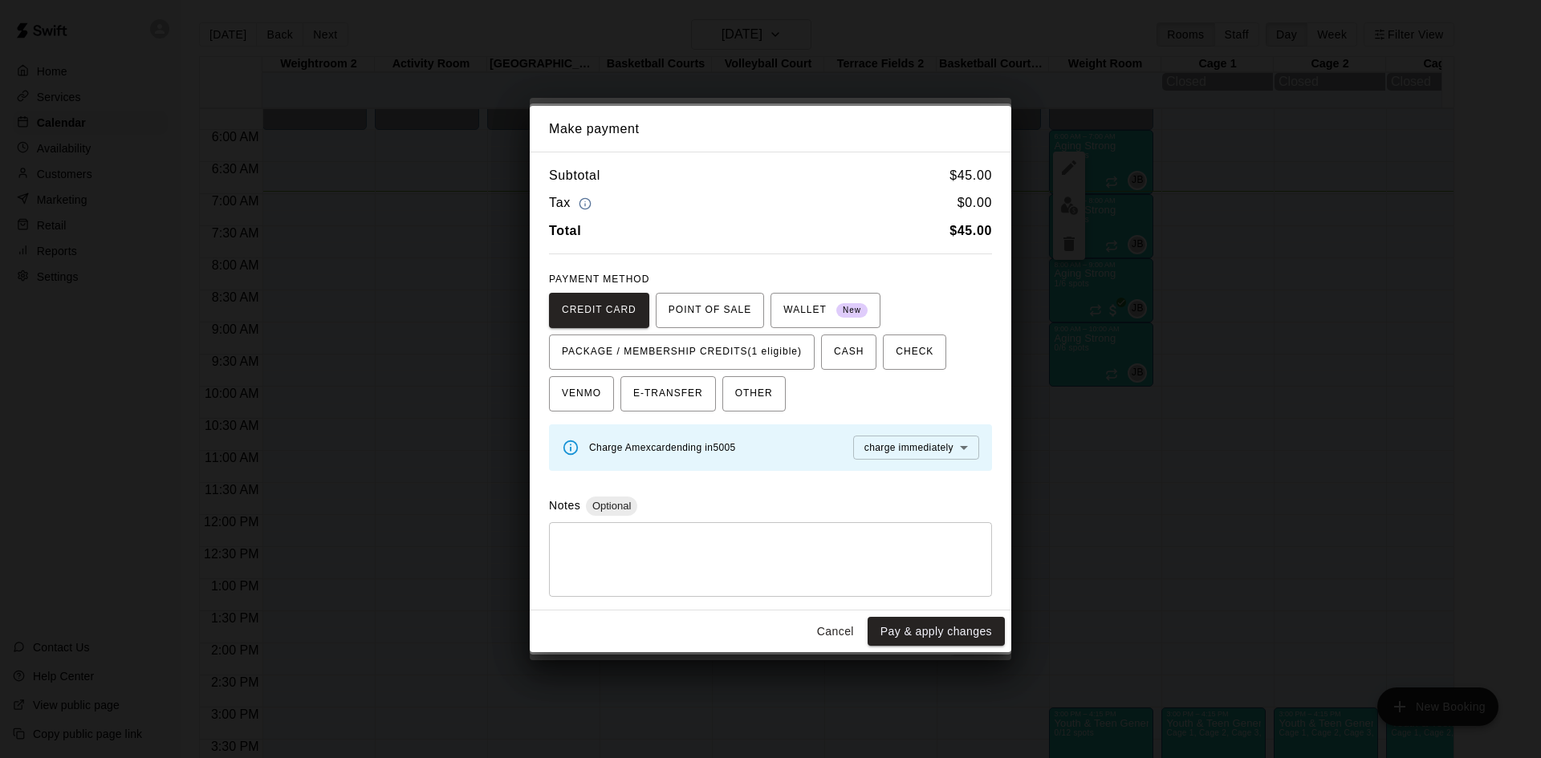
drag, startPoint x: 797, startPoint y: 349, endPoint x: 804, endPoint y: 373, distance: 25.1
click at [796, 351] on span "PACKAGE / MEMBERSHIP CREDITS (1 eligible)" at bounding box center [682, 352] width 240 height 26
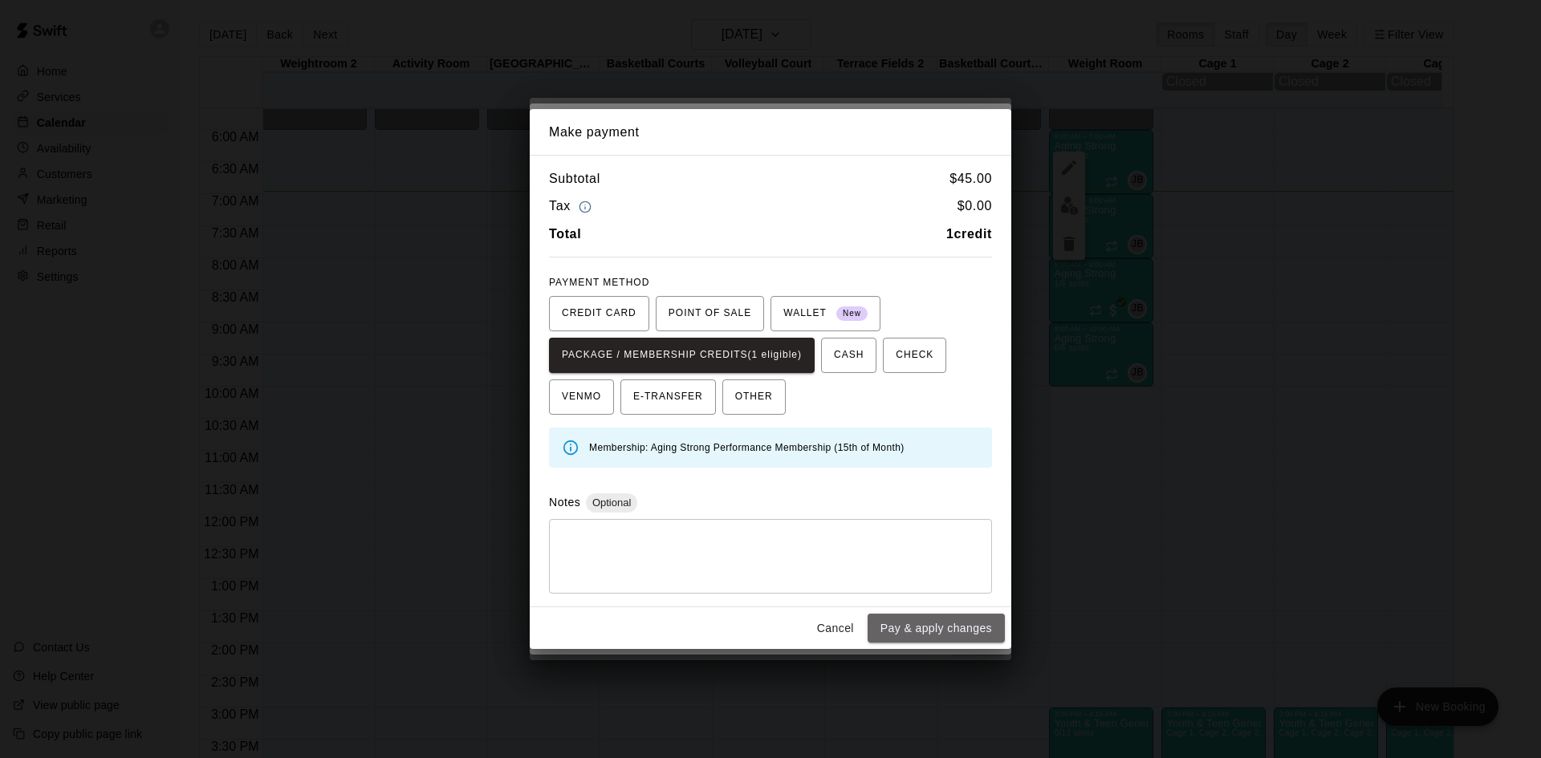
click at [959, 638] on button "Pay & apply changes" at bounding box center [935, 629] width 137 height 30
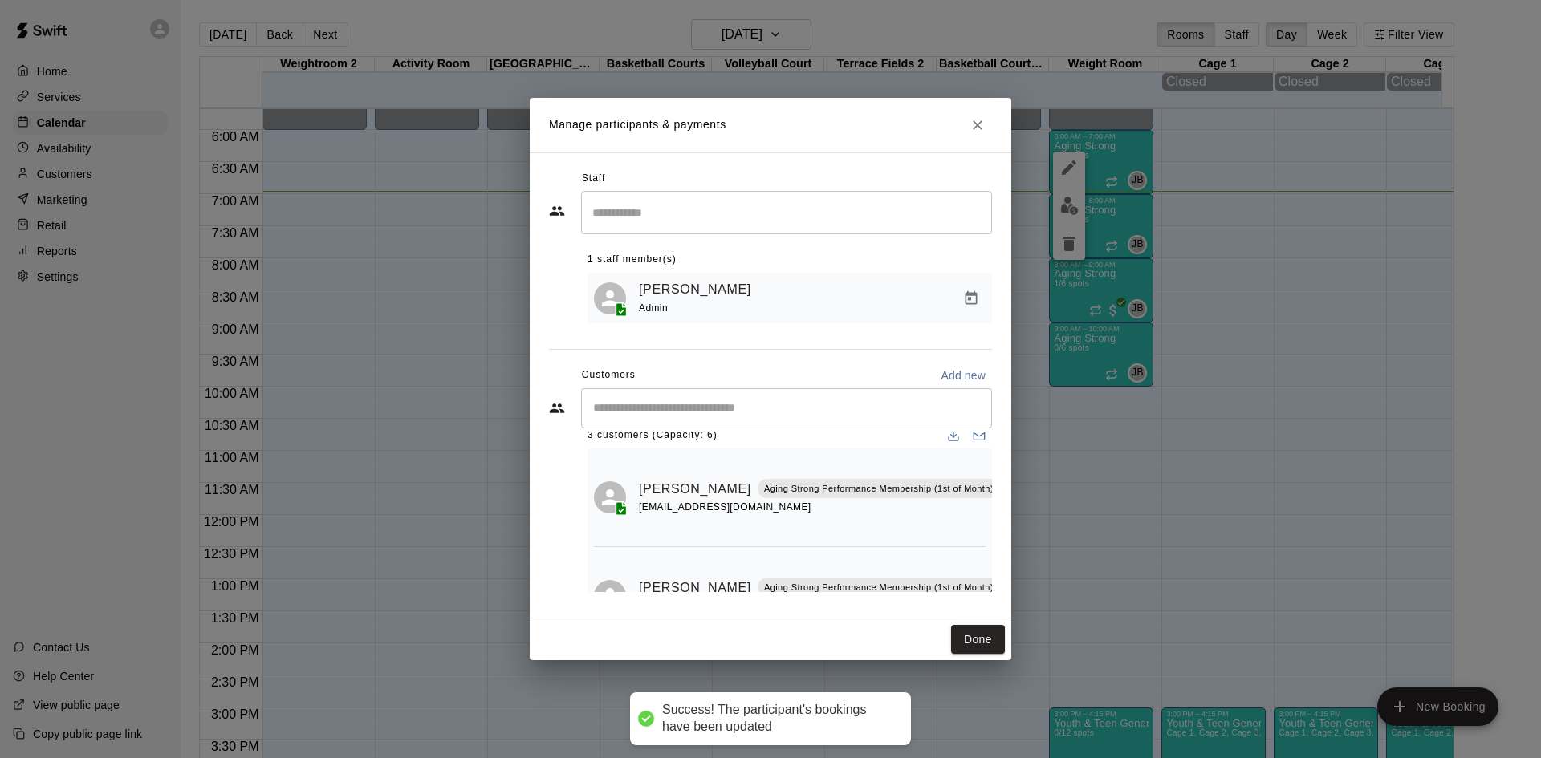
scroll to position [20, 0]
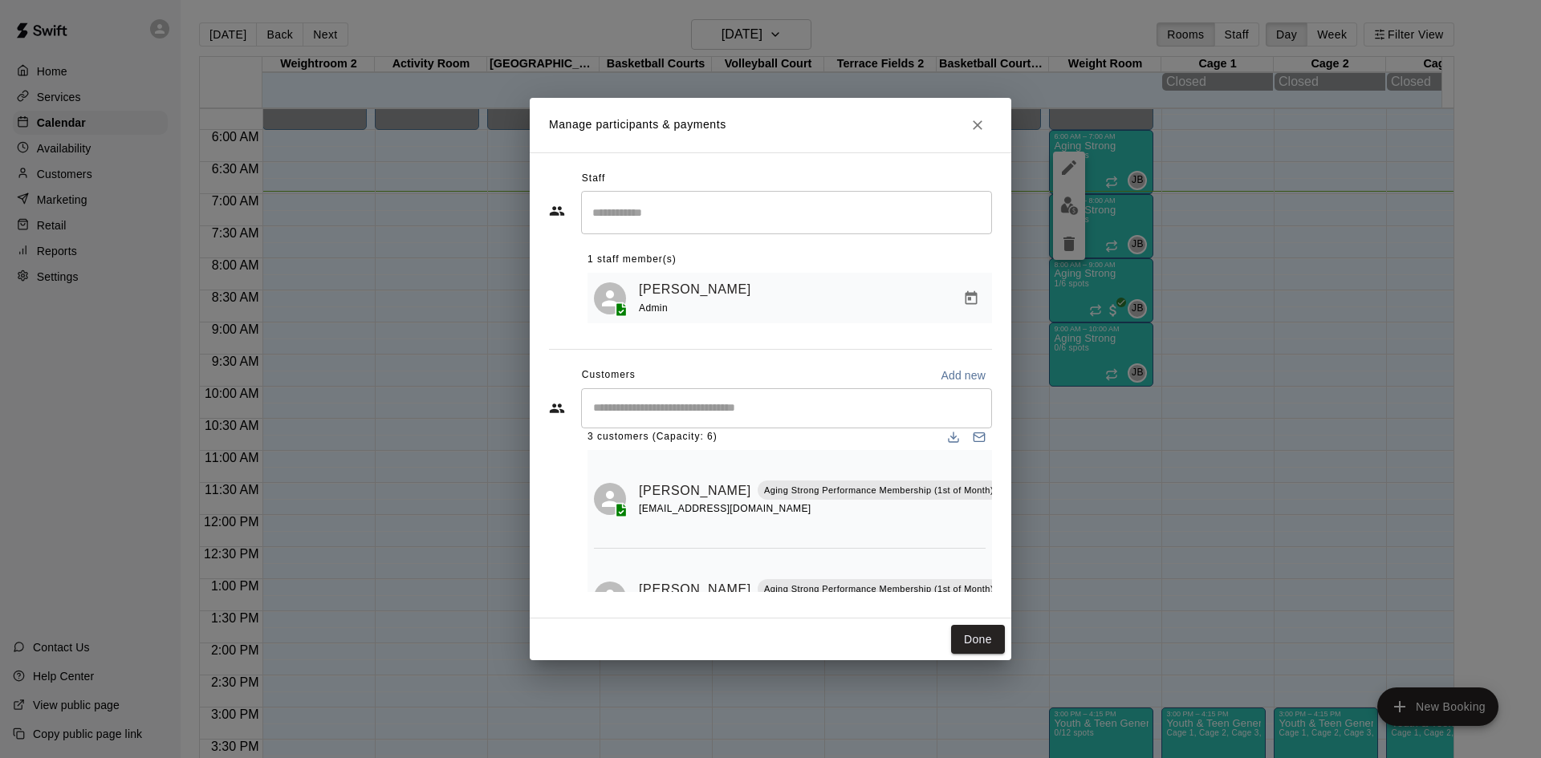
click at [729, 406] on input "Start typing to search customers..." at bounding box center [786, 408] width 396 height 16
type input "*****"
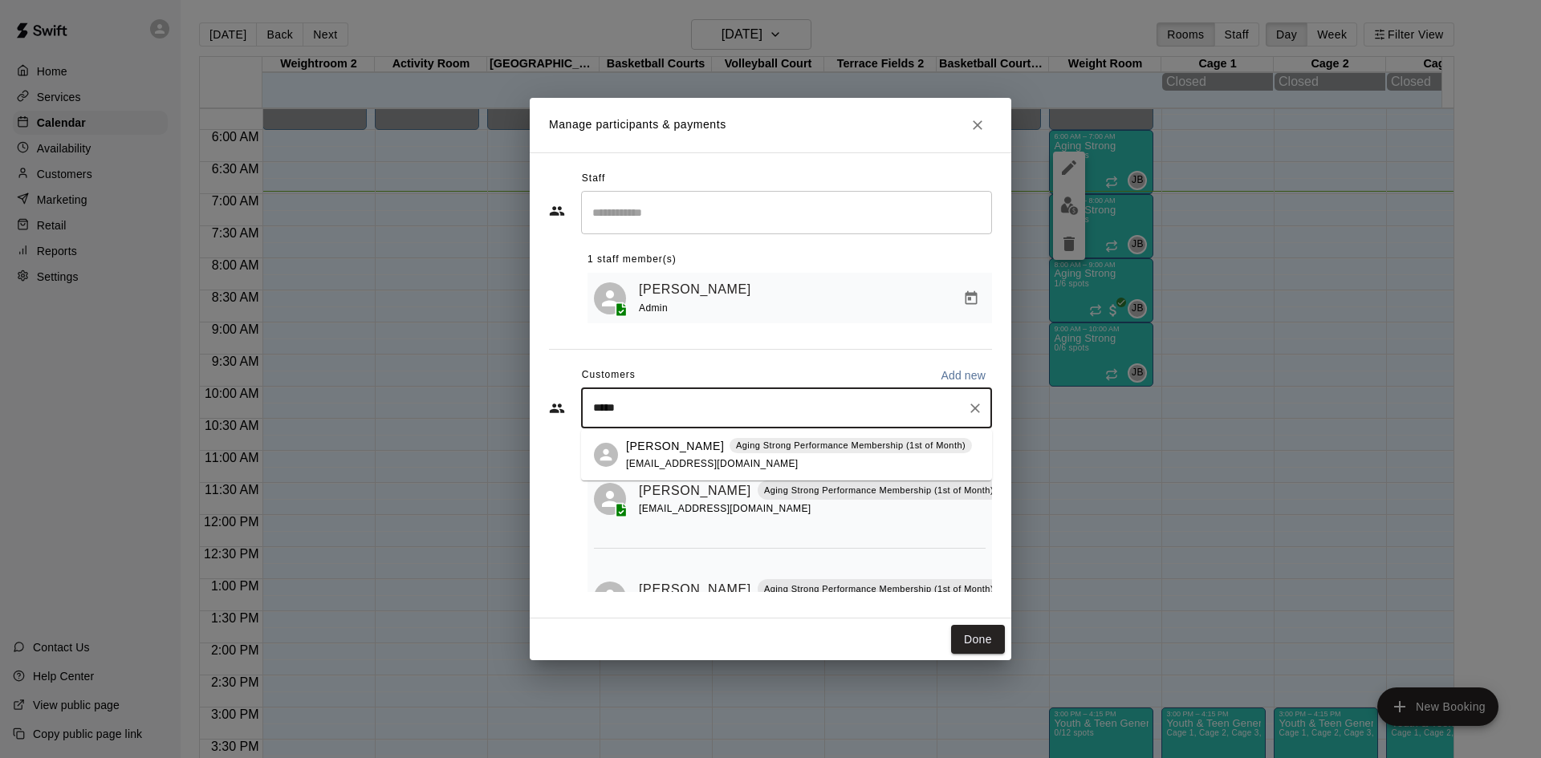
click at [701, 447] on p "[PERSON_NAME]" at bounding box center [675, 446] width 98 height 17
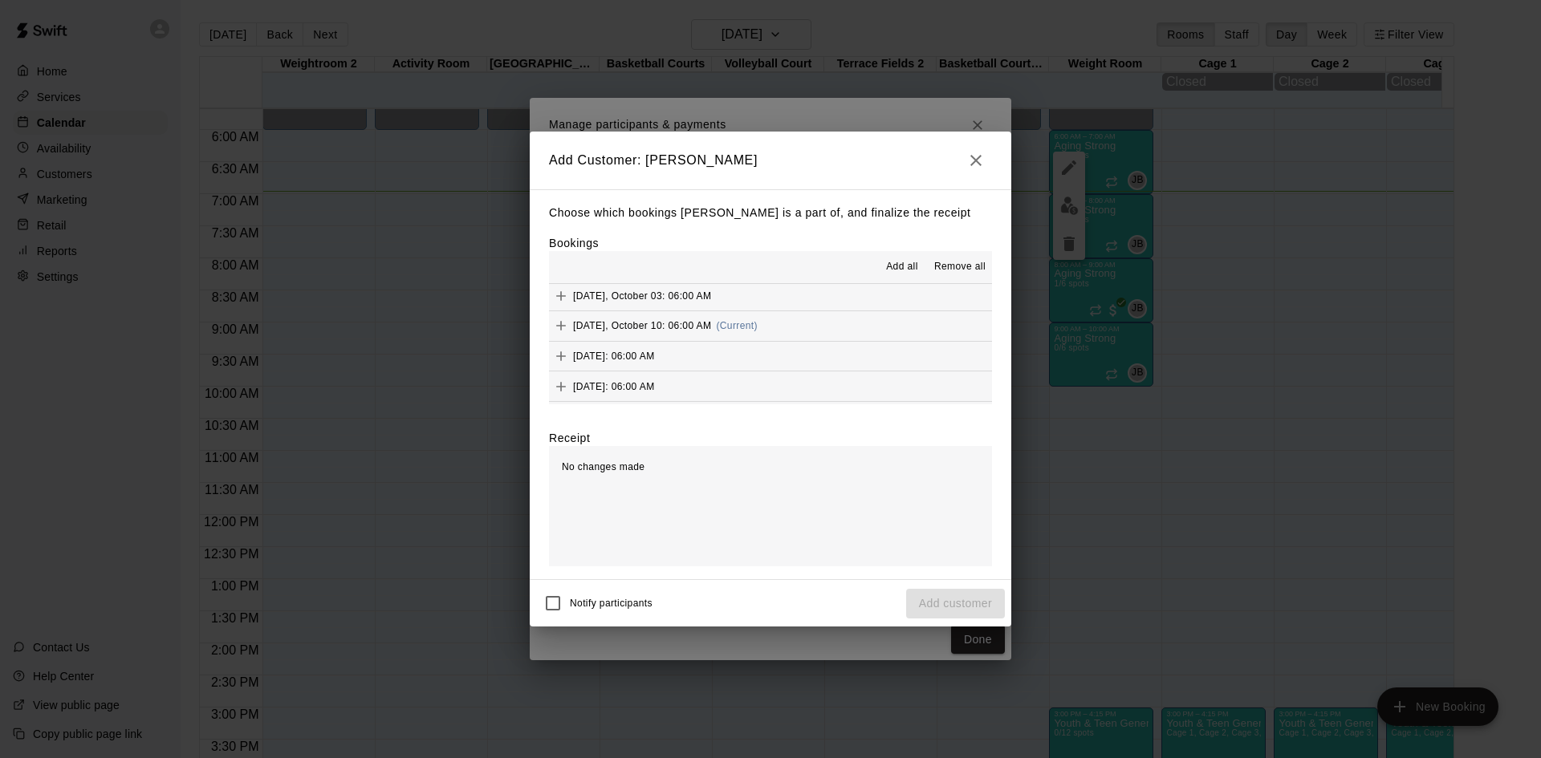
scroll to position [883, 0]
click at [759, 325] on button "[DATE], October 10: 06:00 AM (Current)" at bounding box center [770, 323] width 443 height 30
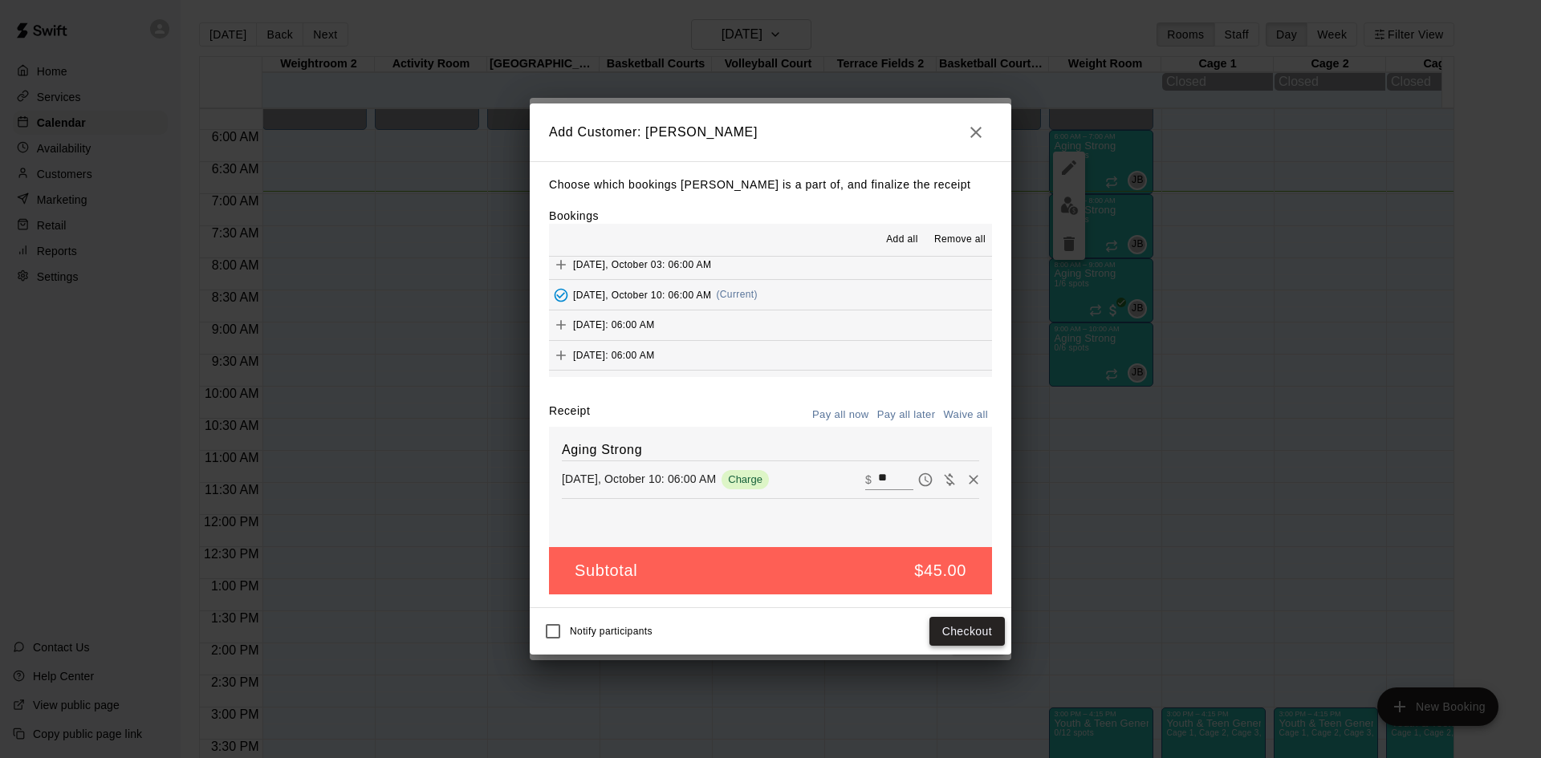
click at [969, 626] on button "Checkout" at bounding box center [966, 632] width 75 height 30
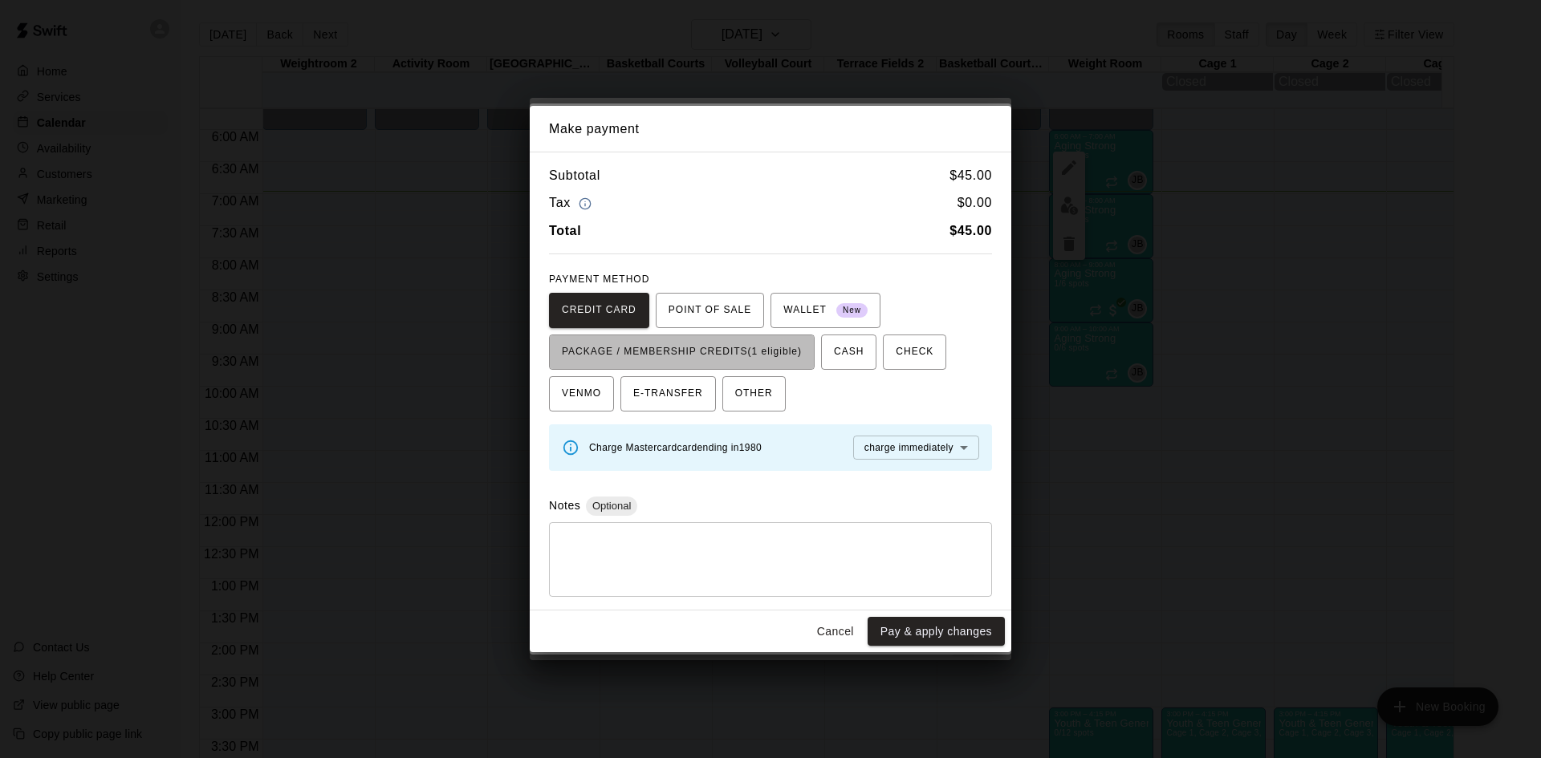
drag, startPoint x: 794, startPoint y: 349, endPoint x: 827, endPoint y: 397, distance: 58.8
click at [794, 350] on span "PACKAGE / MEMBERSHIP CREDITS (1 eligible)" at bounding box center [682, 352] width 240 height 26
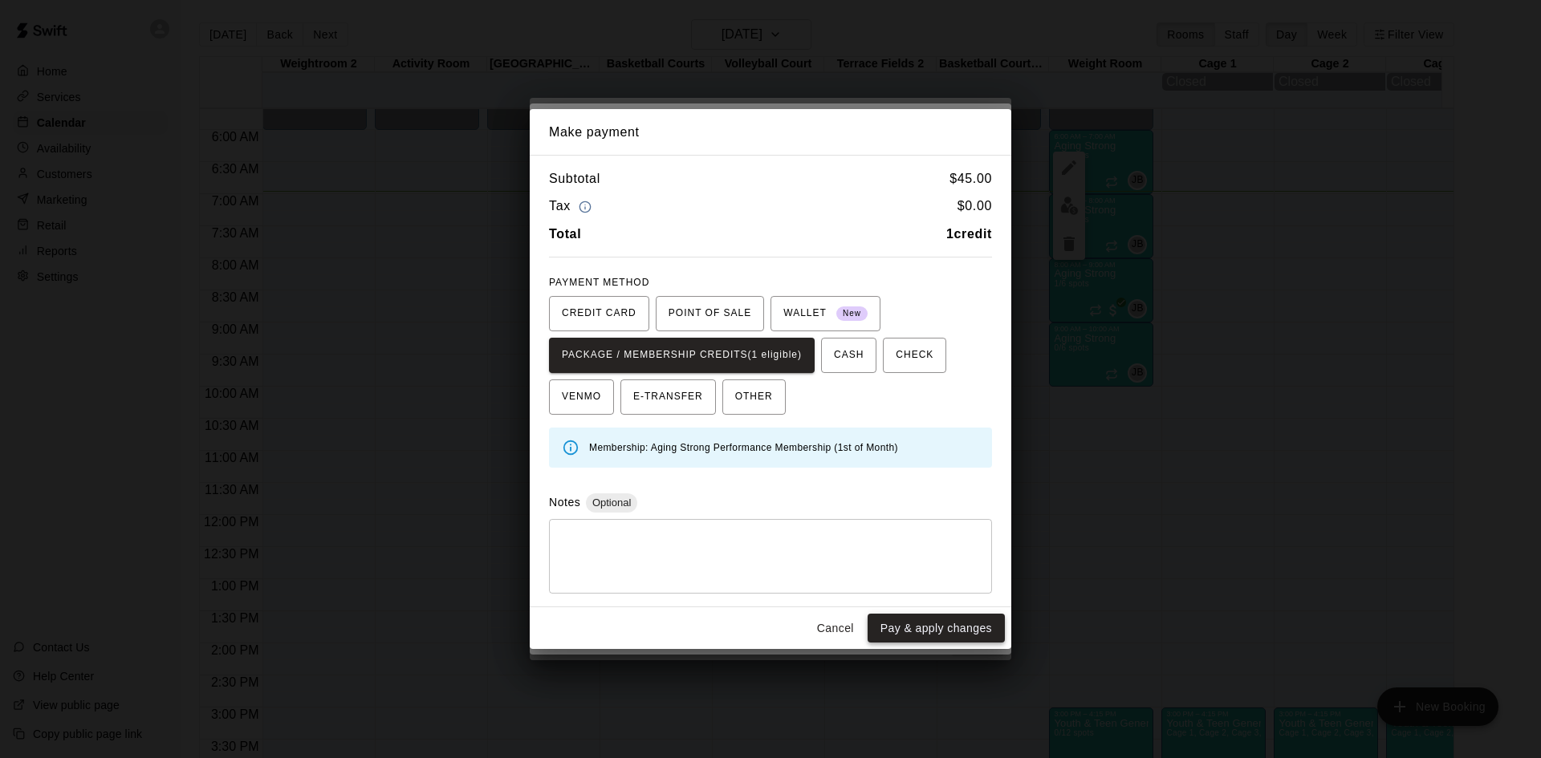
click at [941, 623] on button "Pay & apply changes" at bounding box center [935, 629] width 137 height 30
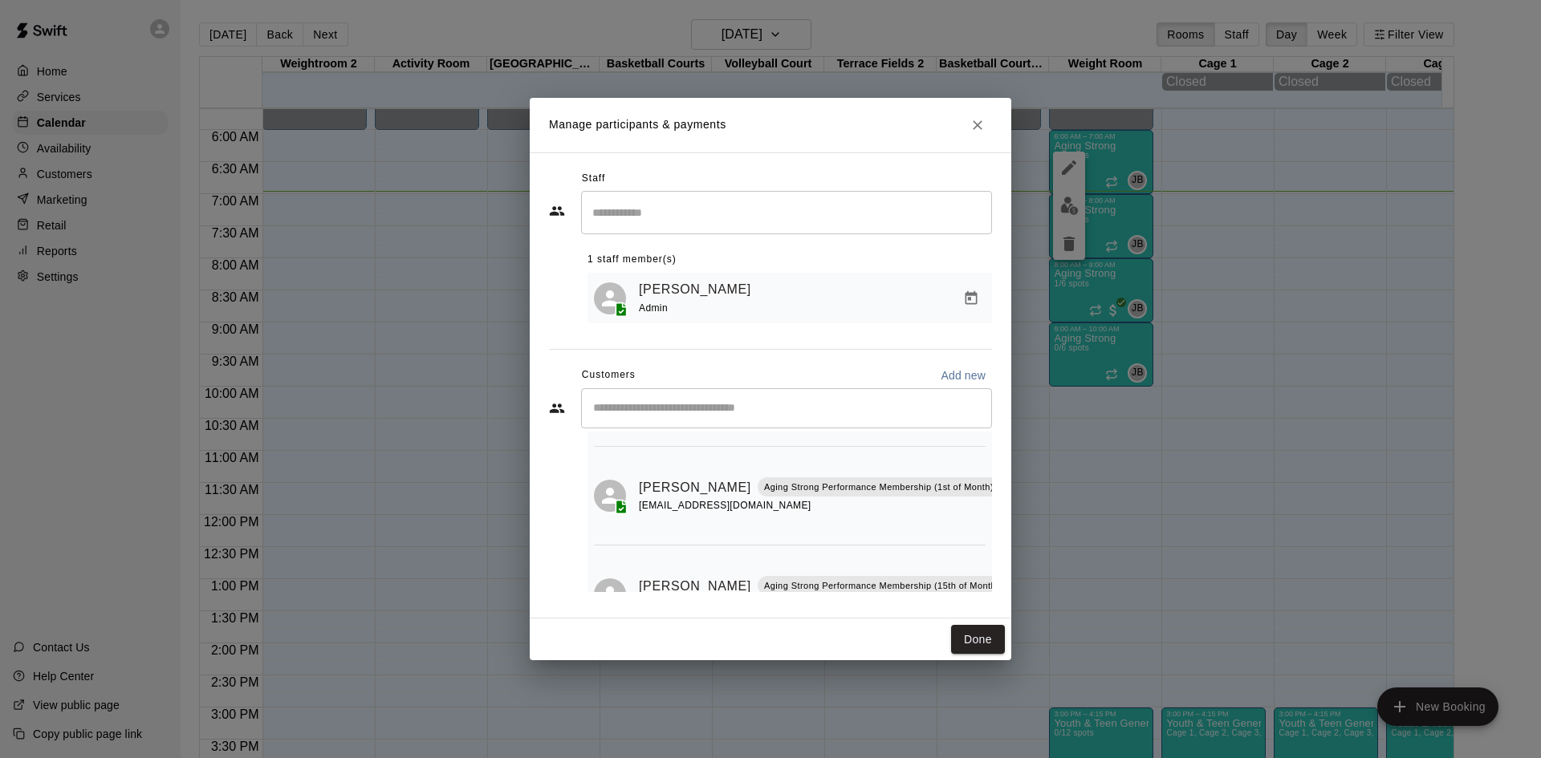
scroll to position [241, 0]
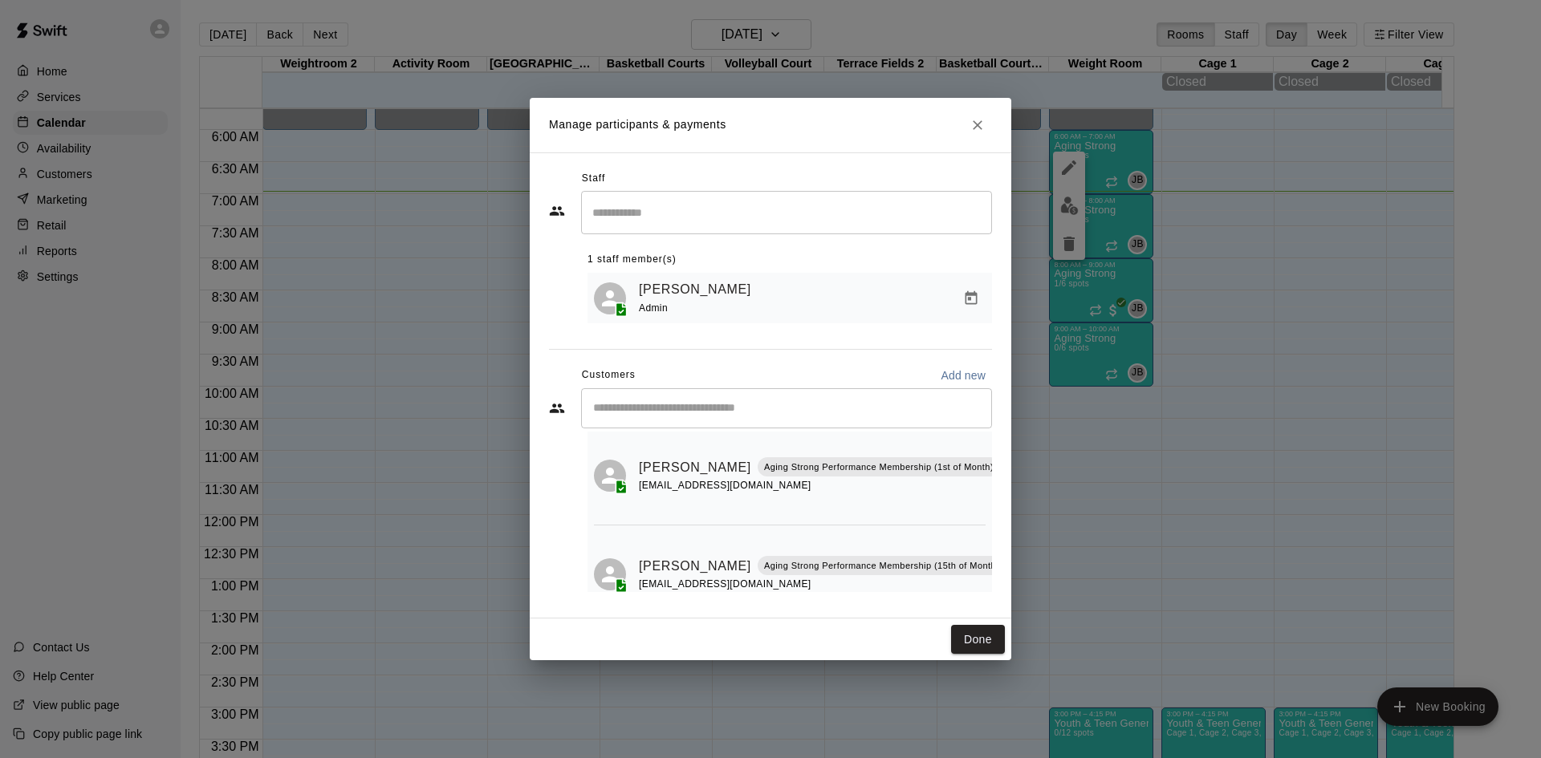
click at [734, 407] on input "Start typing to search customers..." at bounding box center [786, 408] width 396 height 16
type input "****"
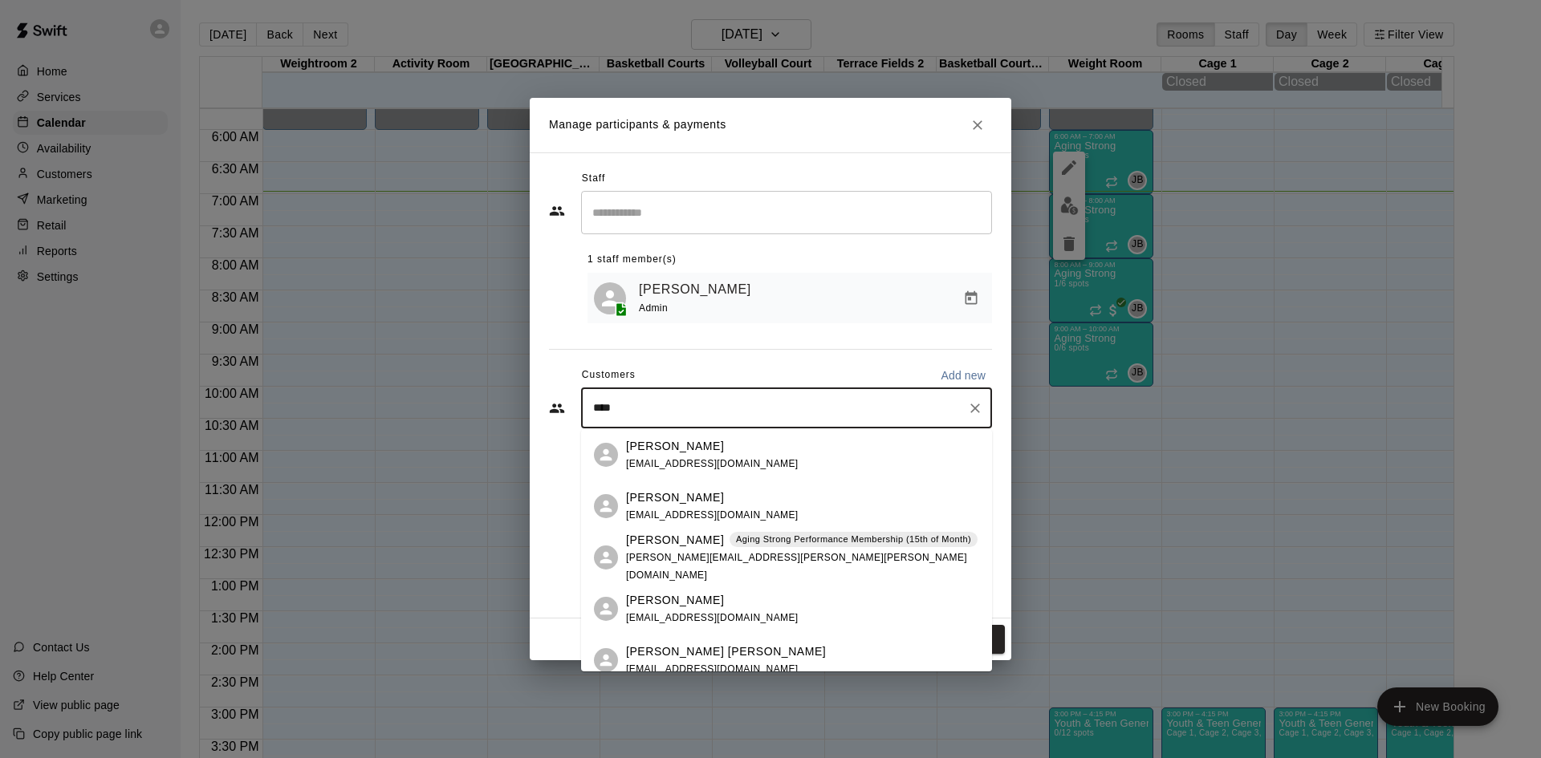
click at [758, 565] on span "[PERSON_NAME][EMAIL_ADDRESS][PERSON_NAME][PERSON_NAME][DOMAIN_NAME]" at bounding box center [796, 566] width 341 height 29
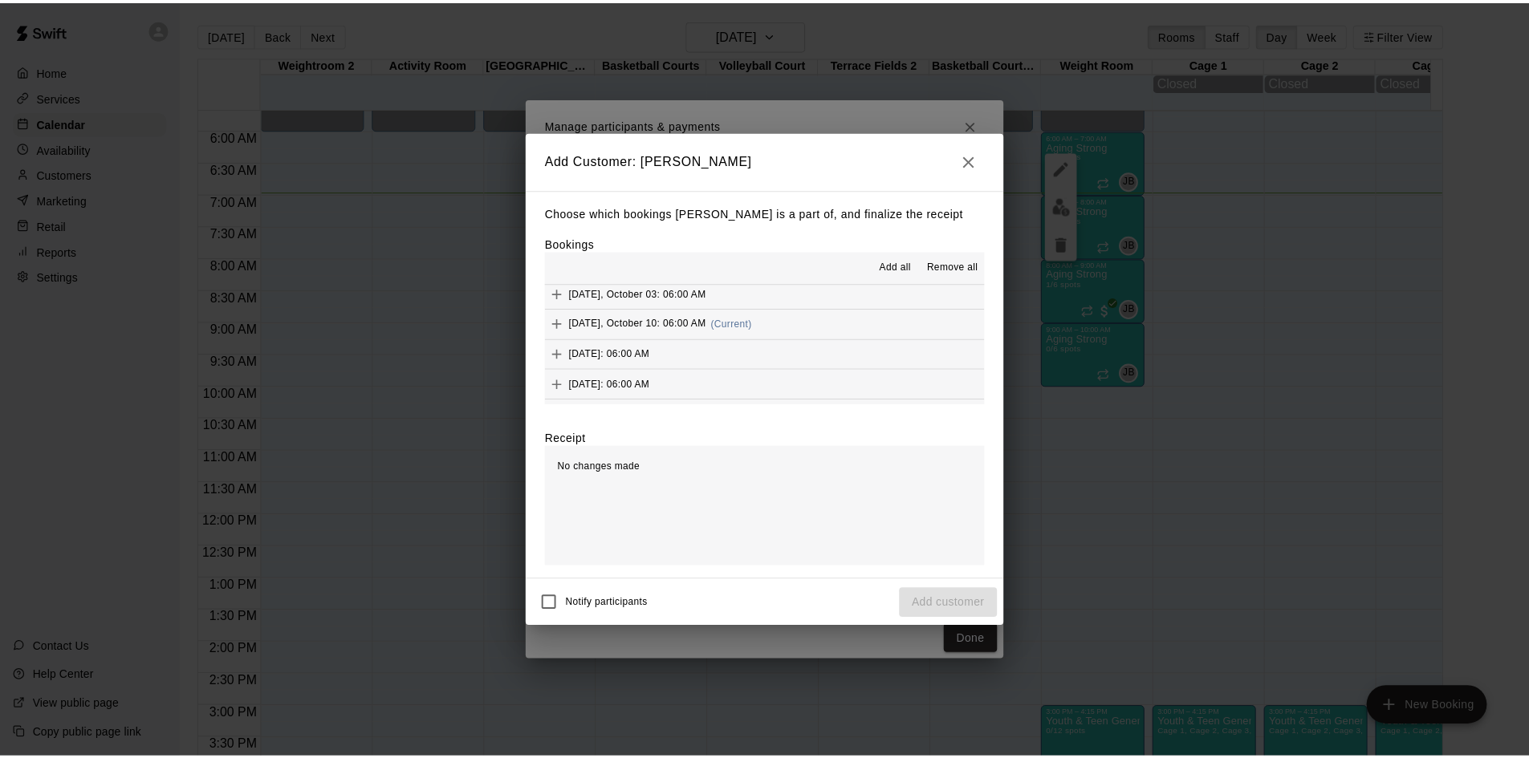
scroll to position [883, 0]
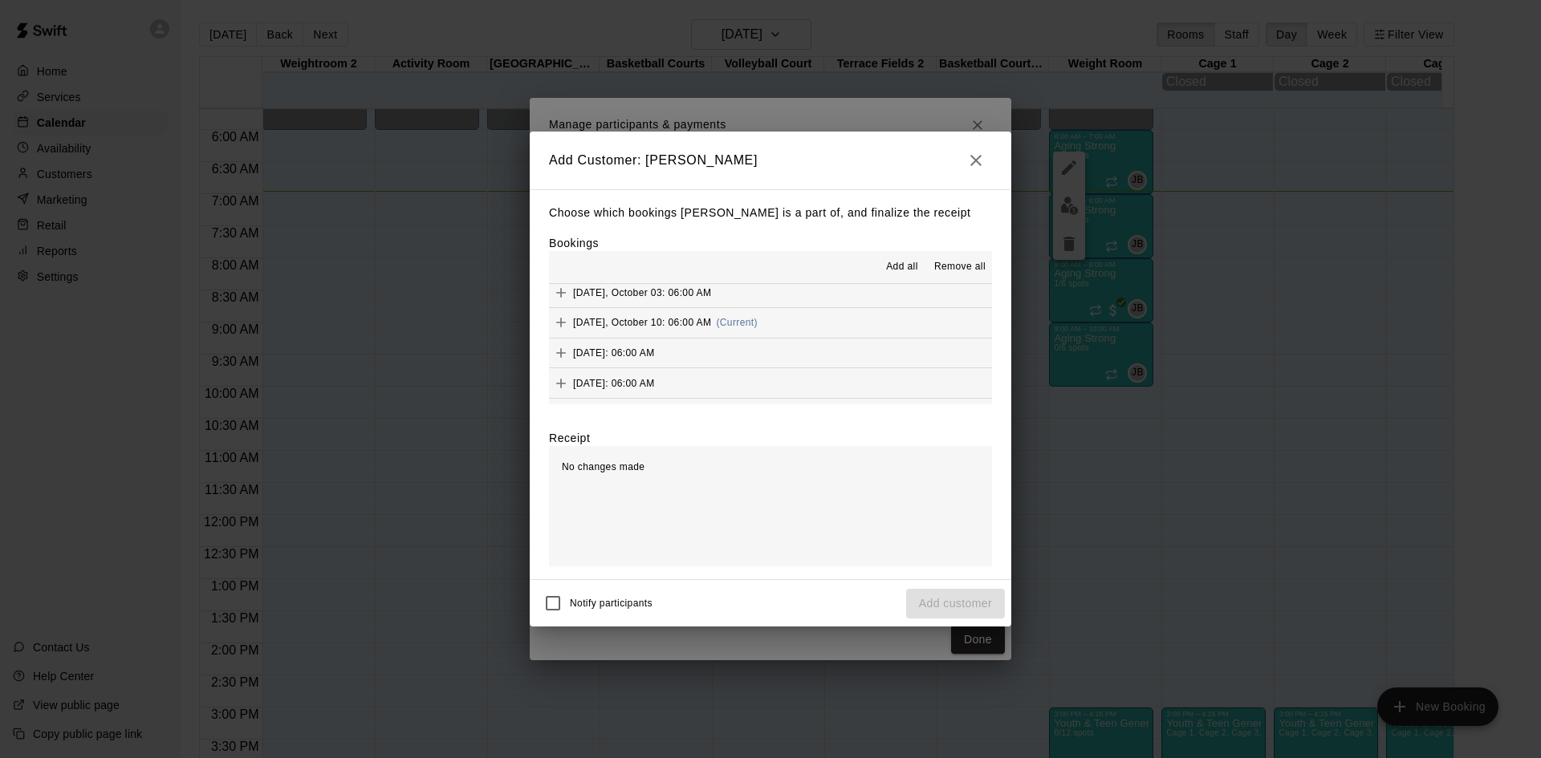
click at [742, 325] on span "(Current)" at bounding box center [737, 322] width 42 height 11
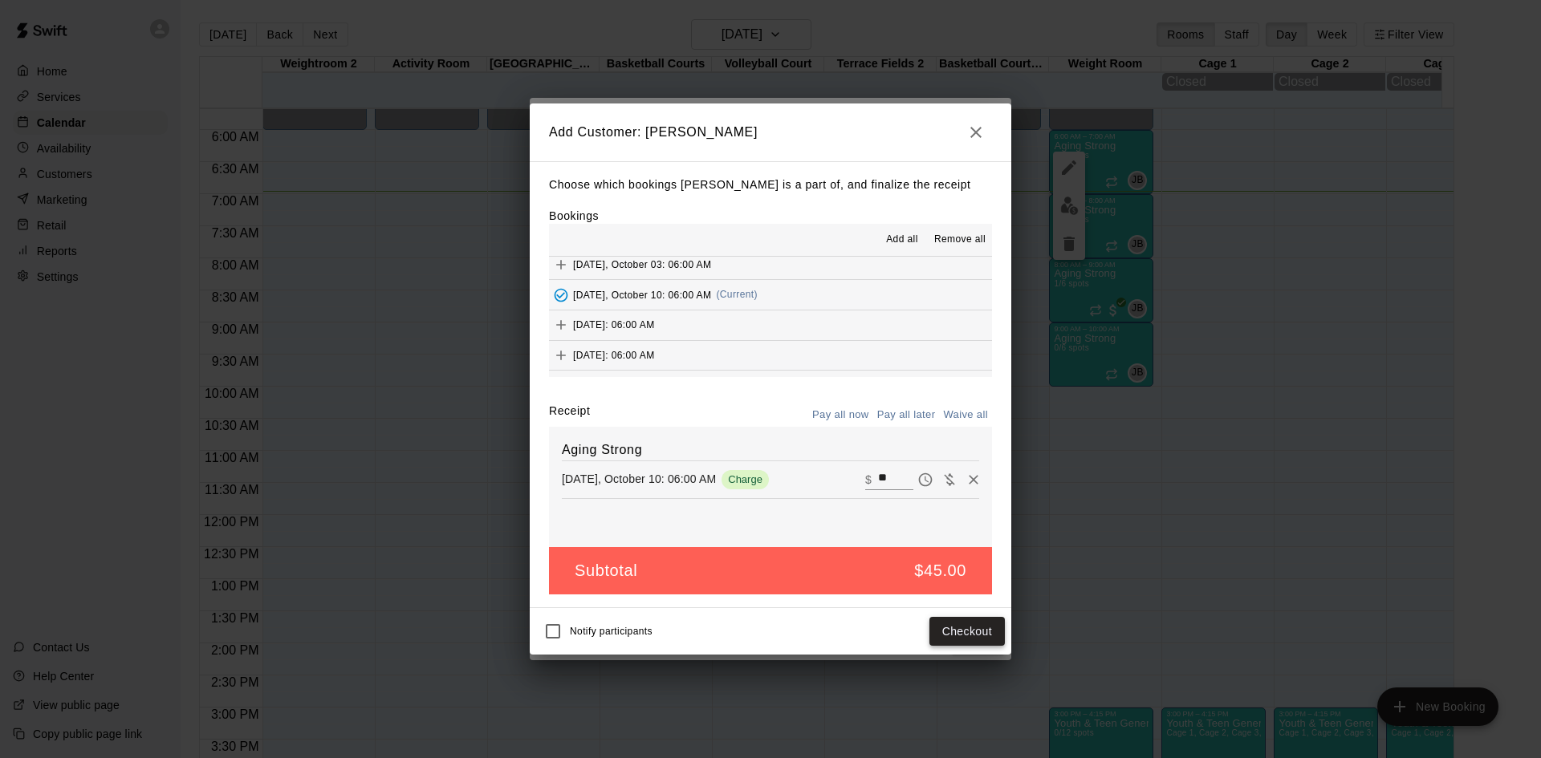
click at [968, 632] on button "Checkout" at bounding box center [966, 632] width 75 height 30
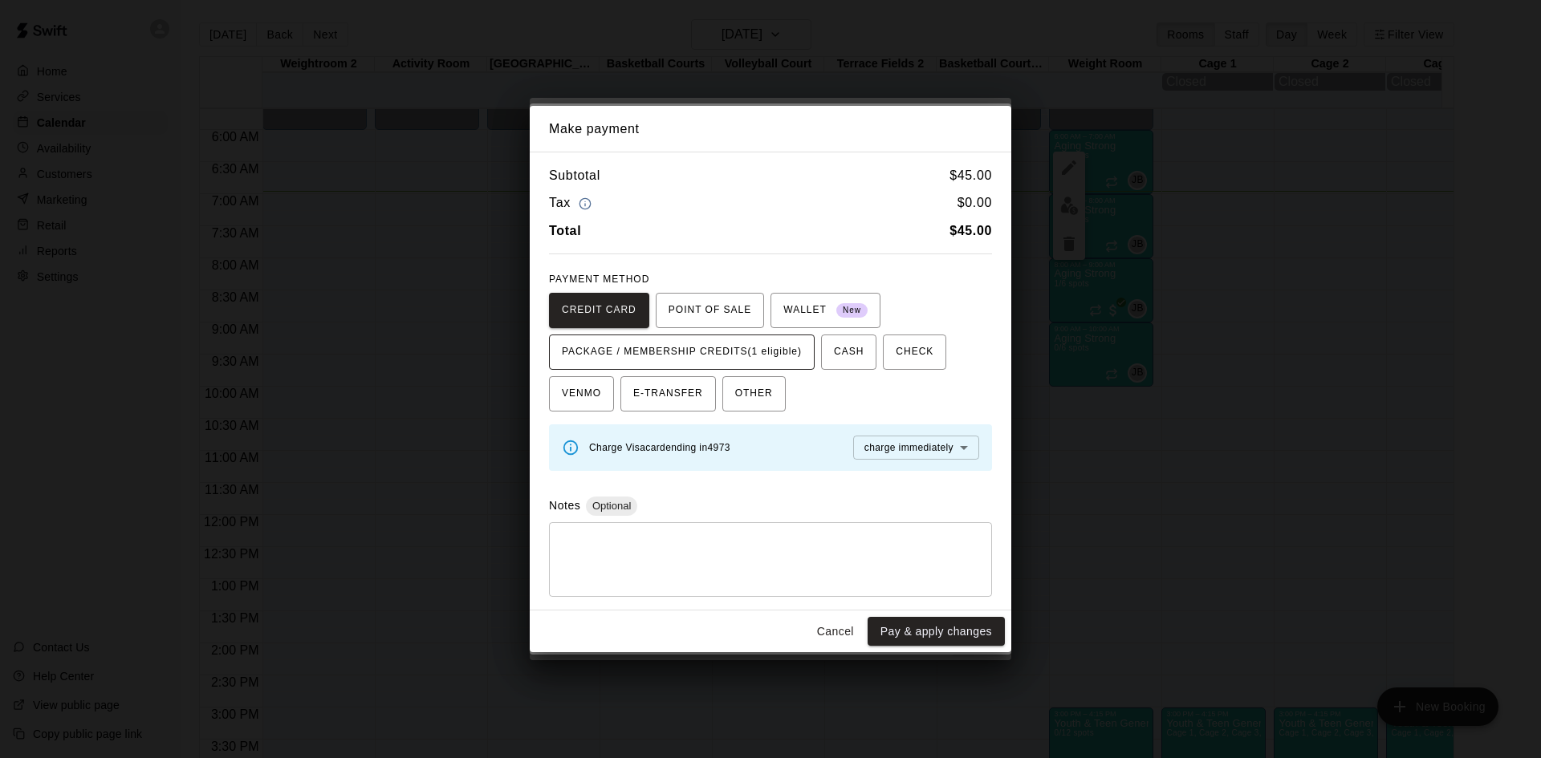
click at [762, 351] on span "PACKAGE / MEMBERSHIP CREDITS (1 eligible)" at bounding box center [682, 352] width 240 height 26
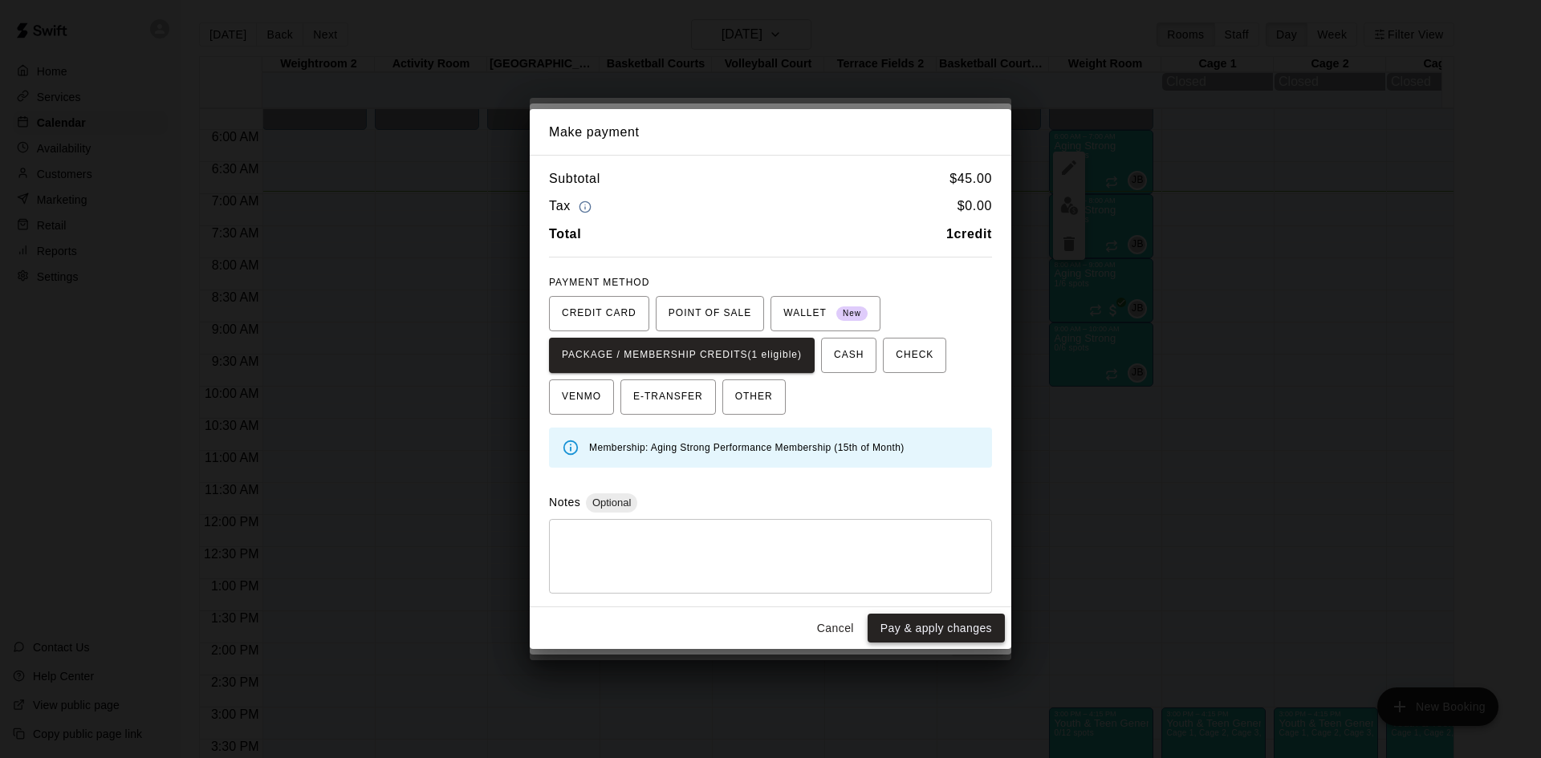
click at [899, 623] on button "Pay & apply changes" at bounding box center [935, 629] width 137 height 30
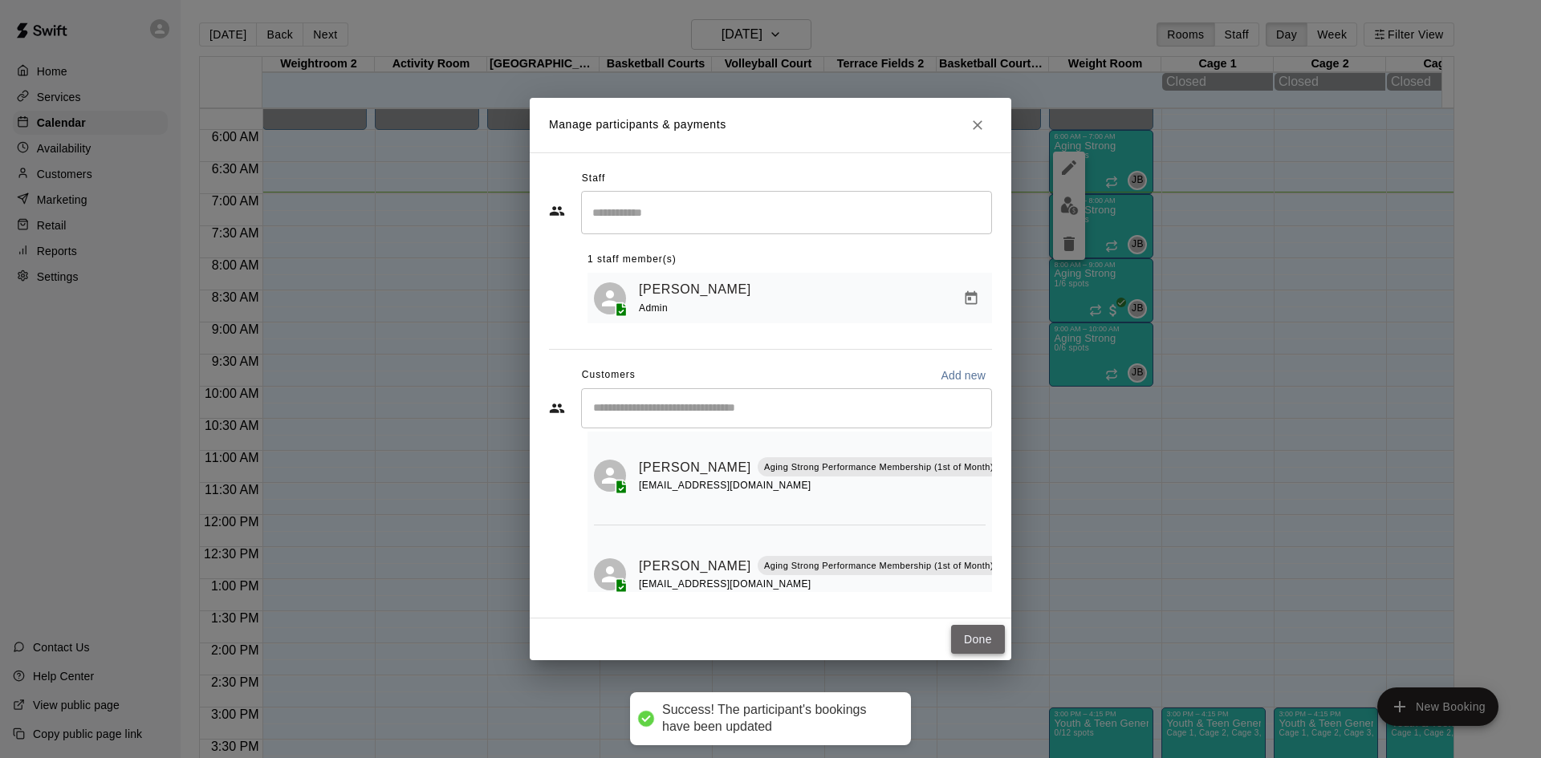
click at [973, 647] on button "Done" at bounding box center [978, 640] width 54 height 30
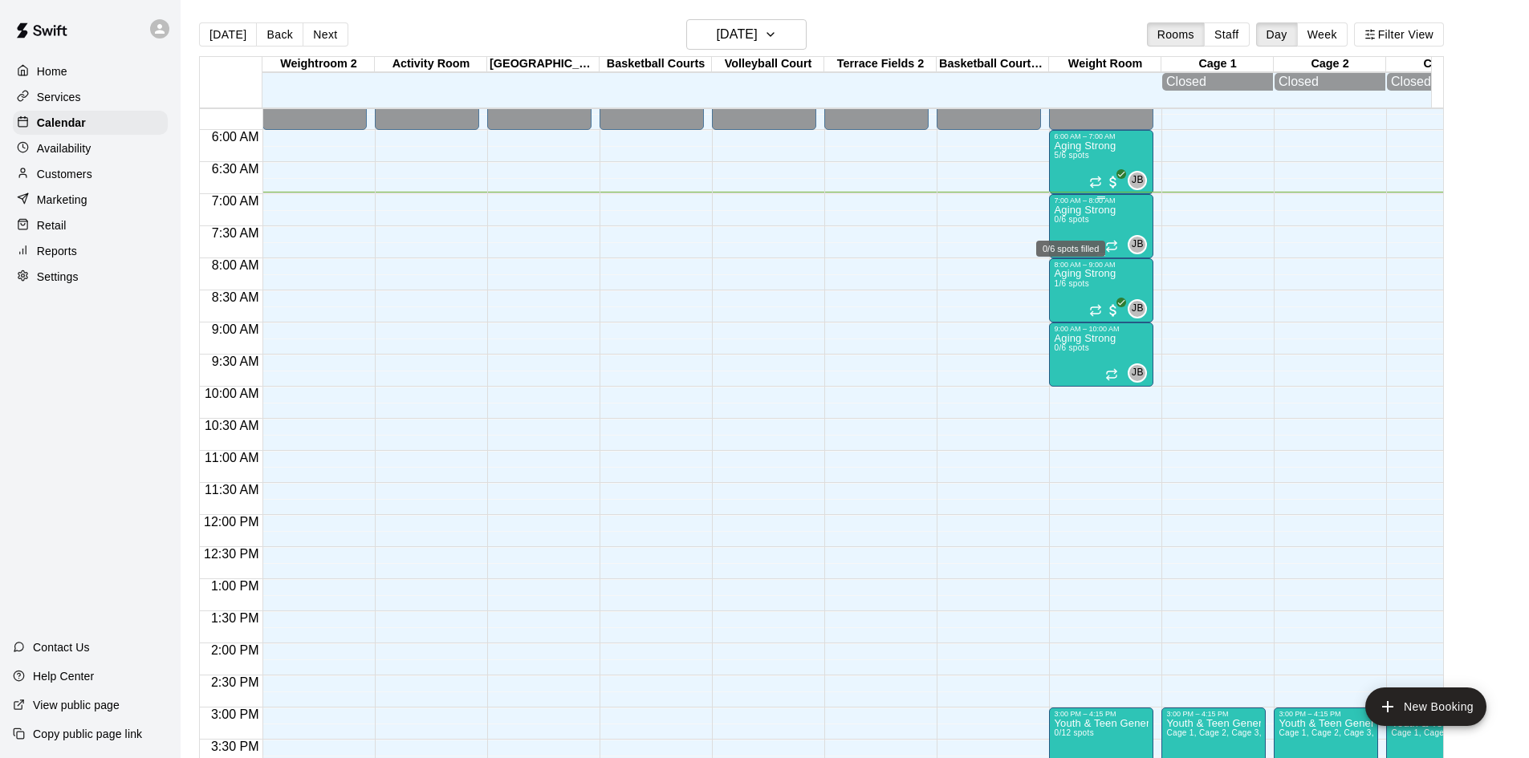
click at [1075, 224] on span "0/6 spots" at bounding box center [1071, 219] width 35 height 9
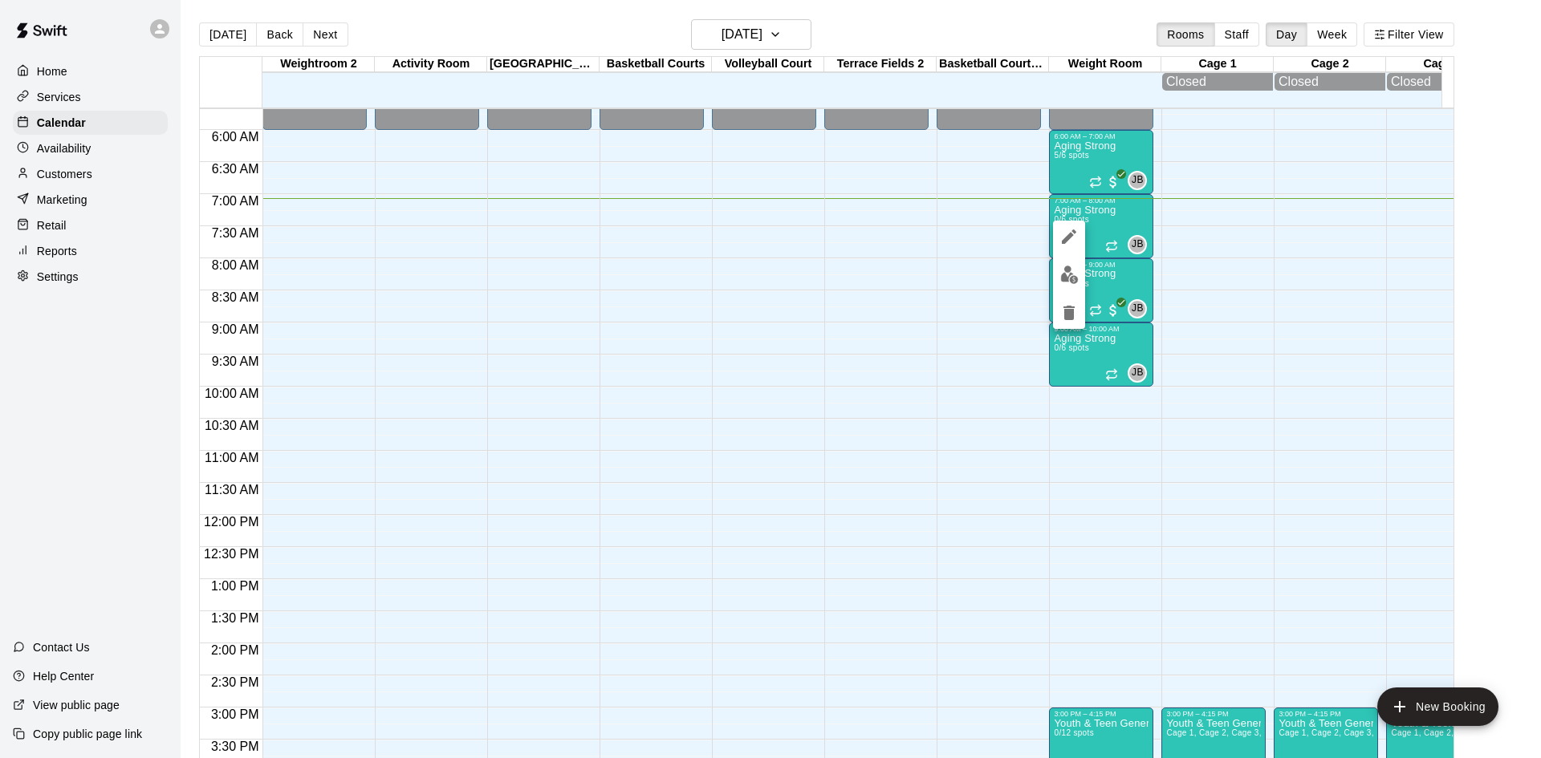
click at [958, 20] on div at bounding box center [770, 379] width 1541 height 758
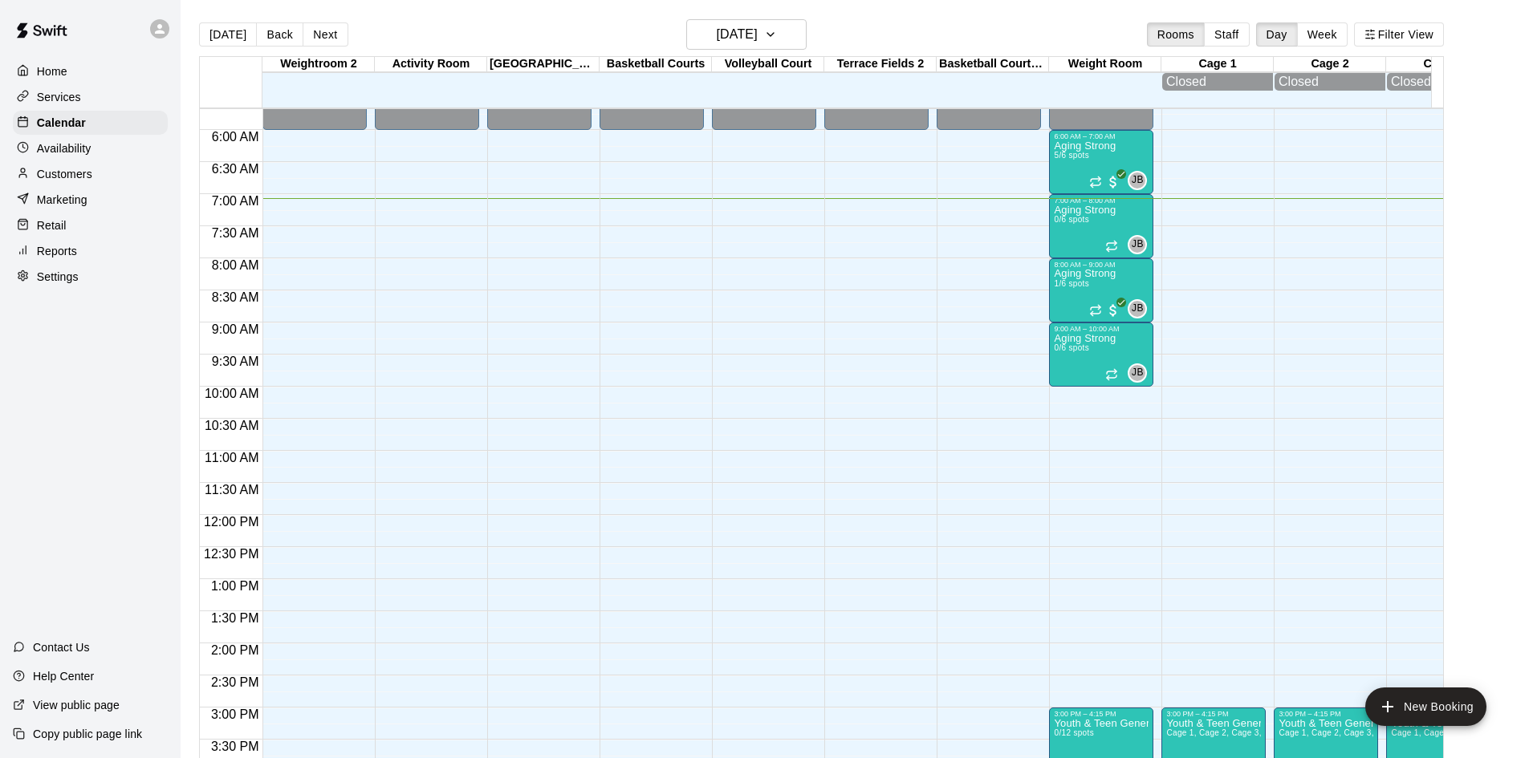
click at [91, 171] on p "Customers" at bounding box center [64, 174] width 55 height 16
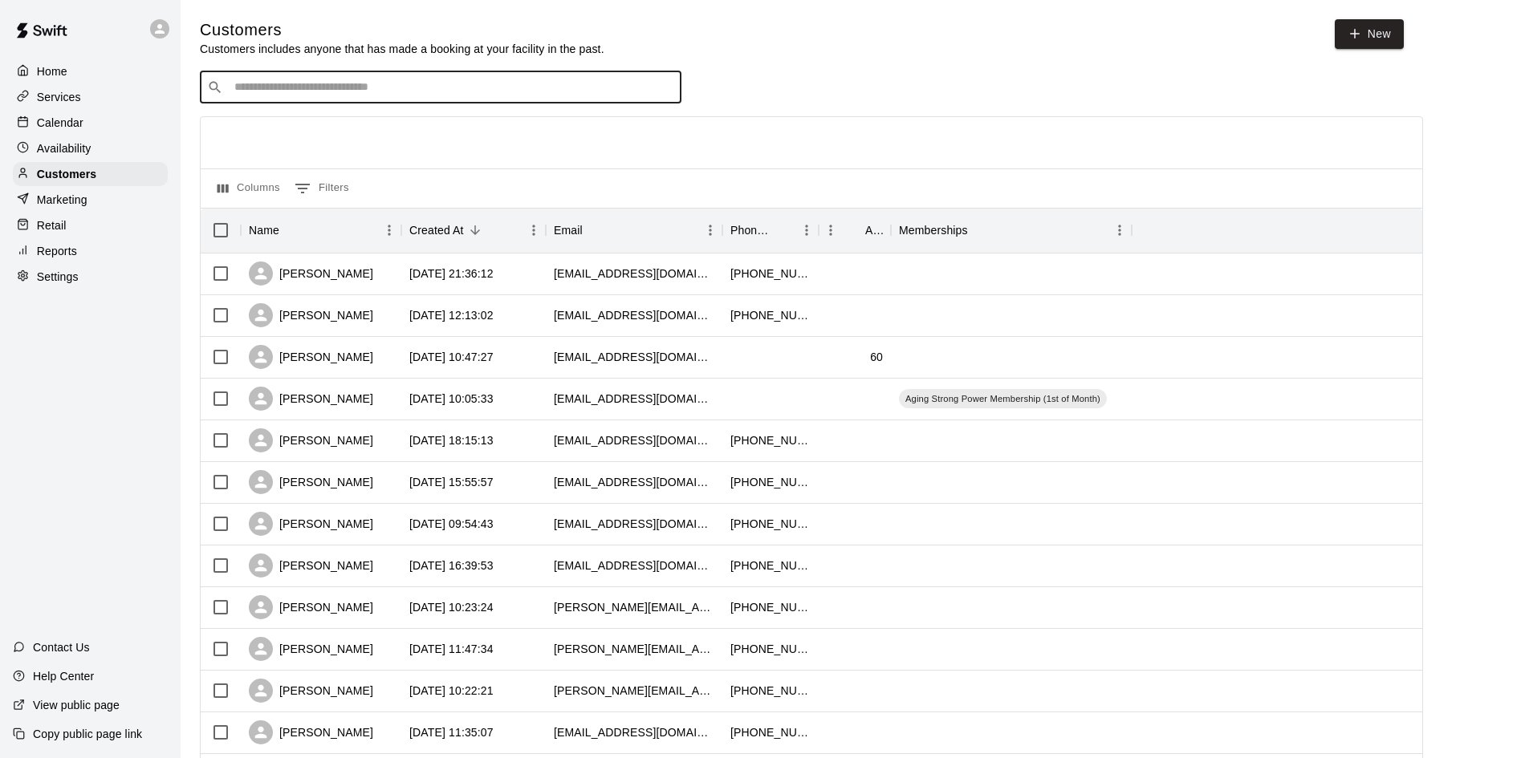
click at [347, 87] on input "Search customers by name or email" at bounding box center [452, 87] width 445 height 16
type input "********"
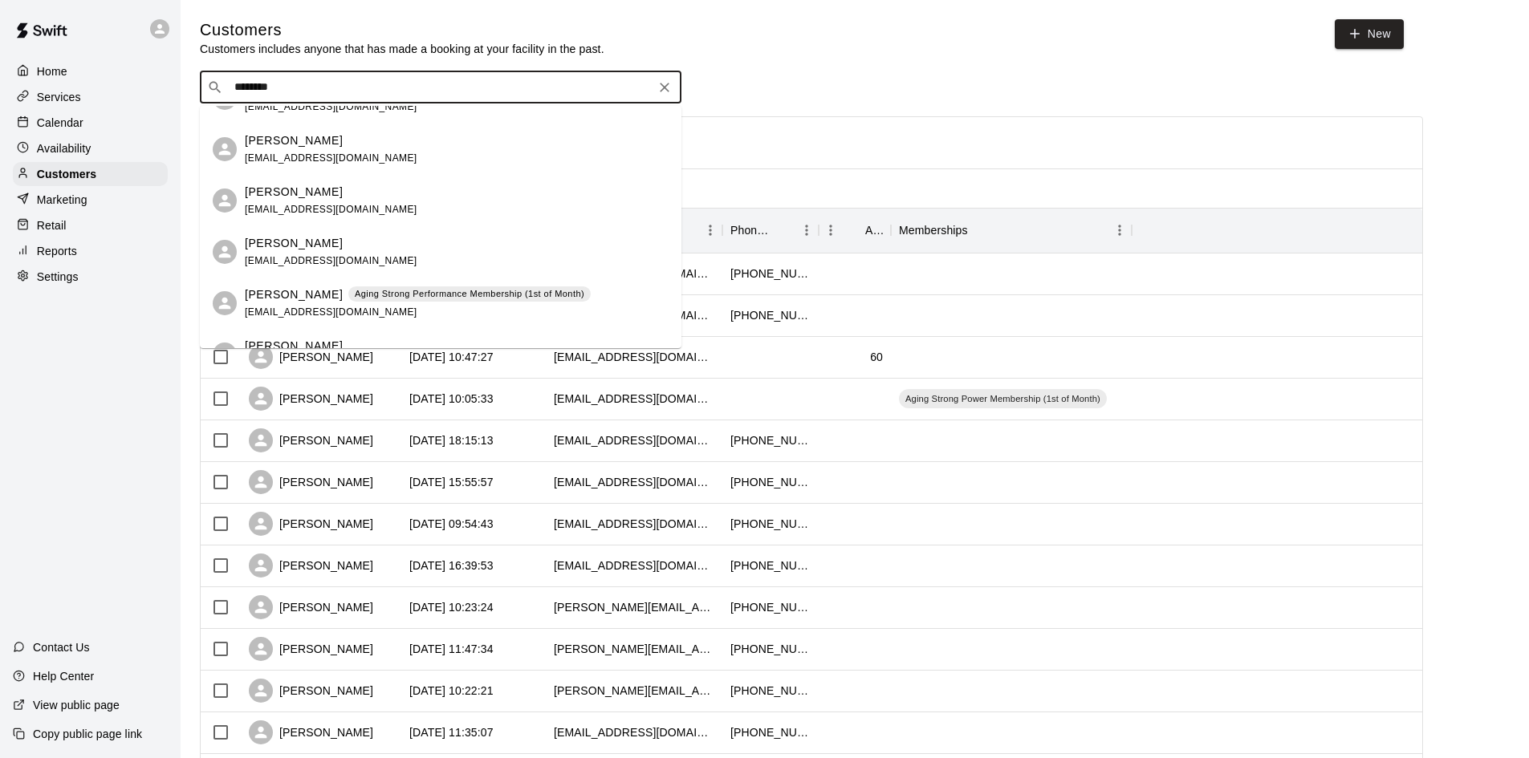
scroll to position [241, 0]
click at [347, 303] on div "[PERSON_NAME] Aging Strong Performance Membership (1st of Month) [EMAIL_ADDRESS…" at bounding box center [418, 302] width 346 height 35
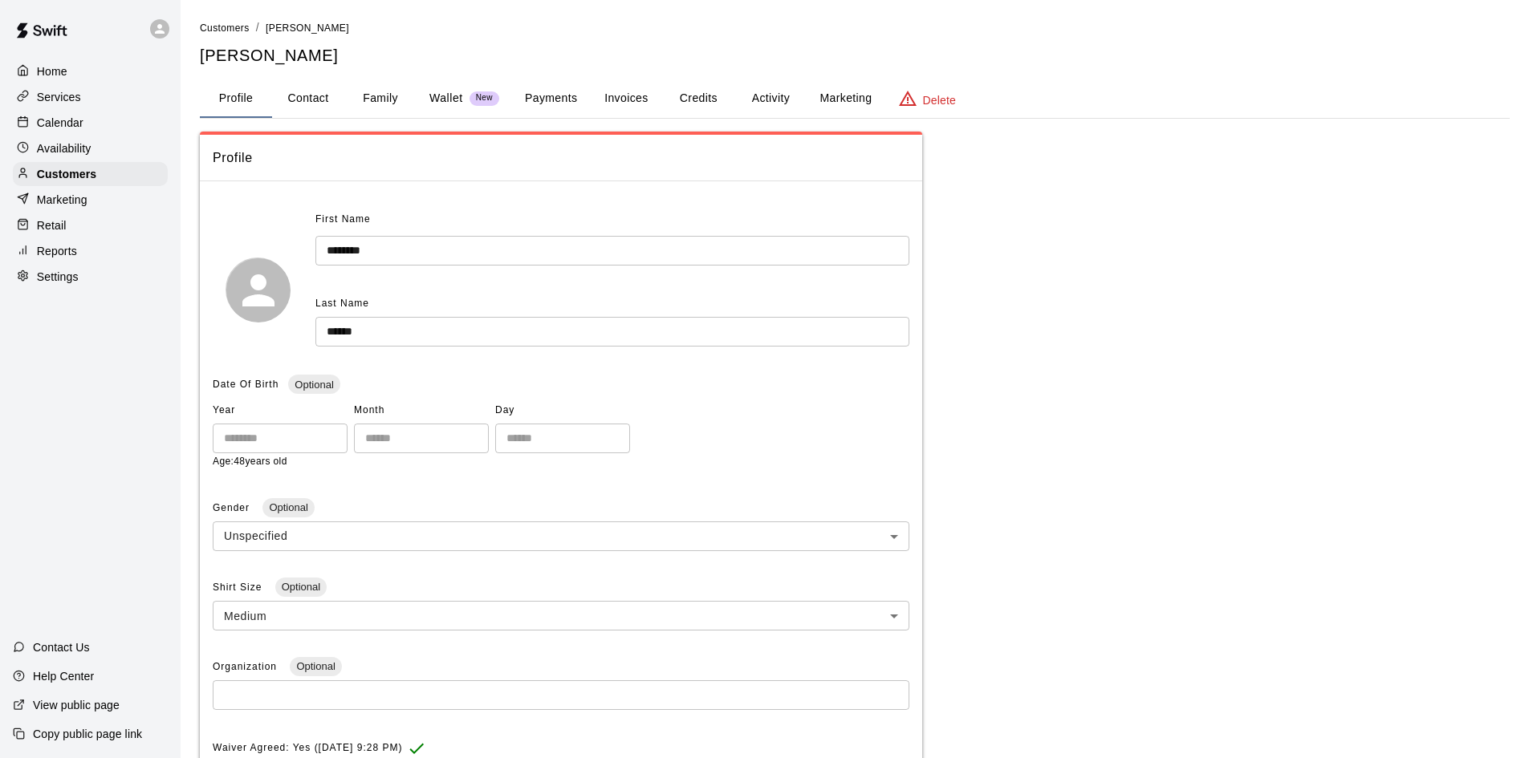
click at [62, 124] on p "Calendar" at bounding box center [60, 123] width 47 height 16
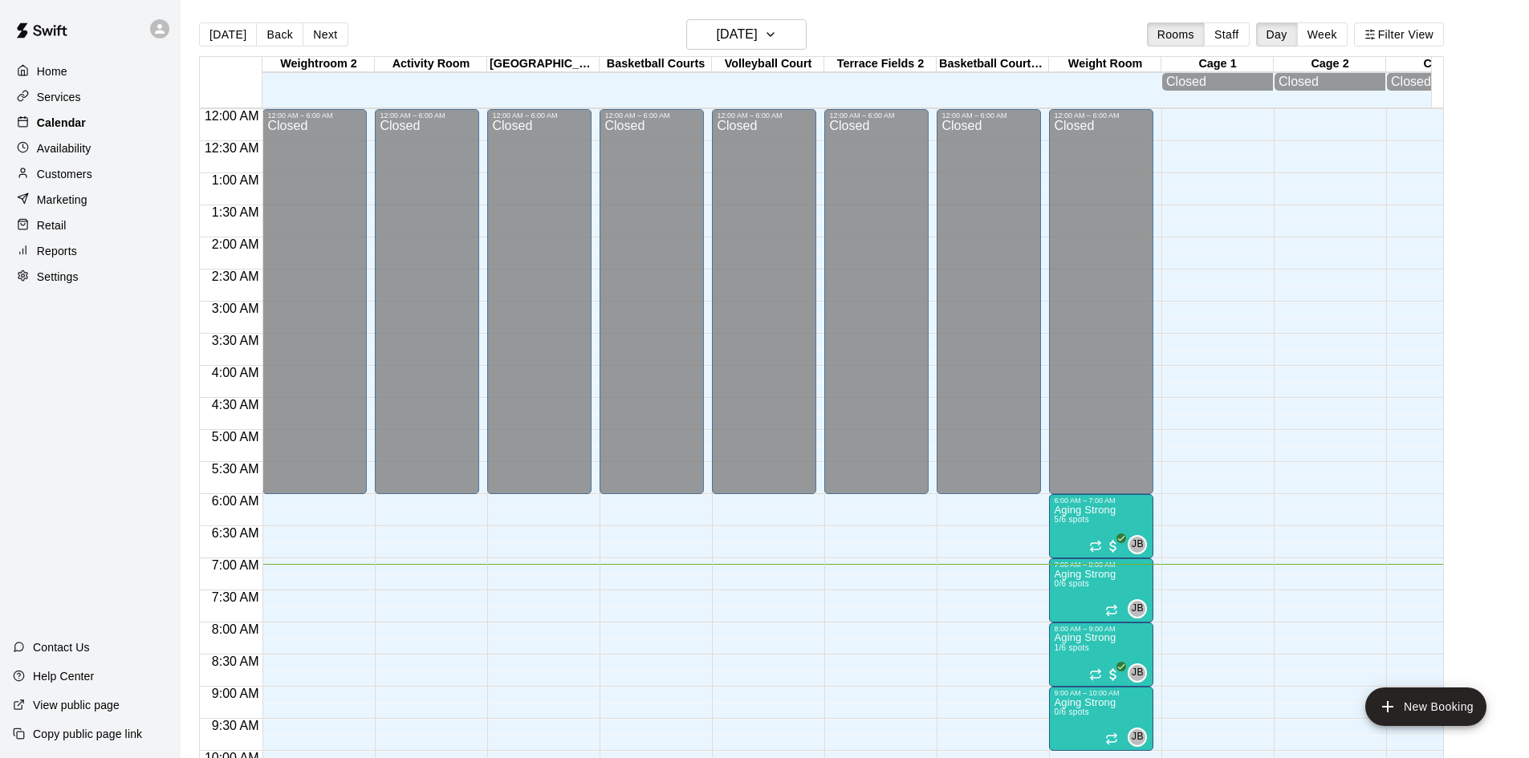
scroll to position [455, 0]
